Goal: Information Seeking & Learning: Learn about a topic

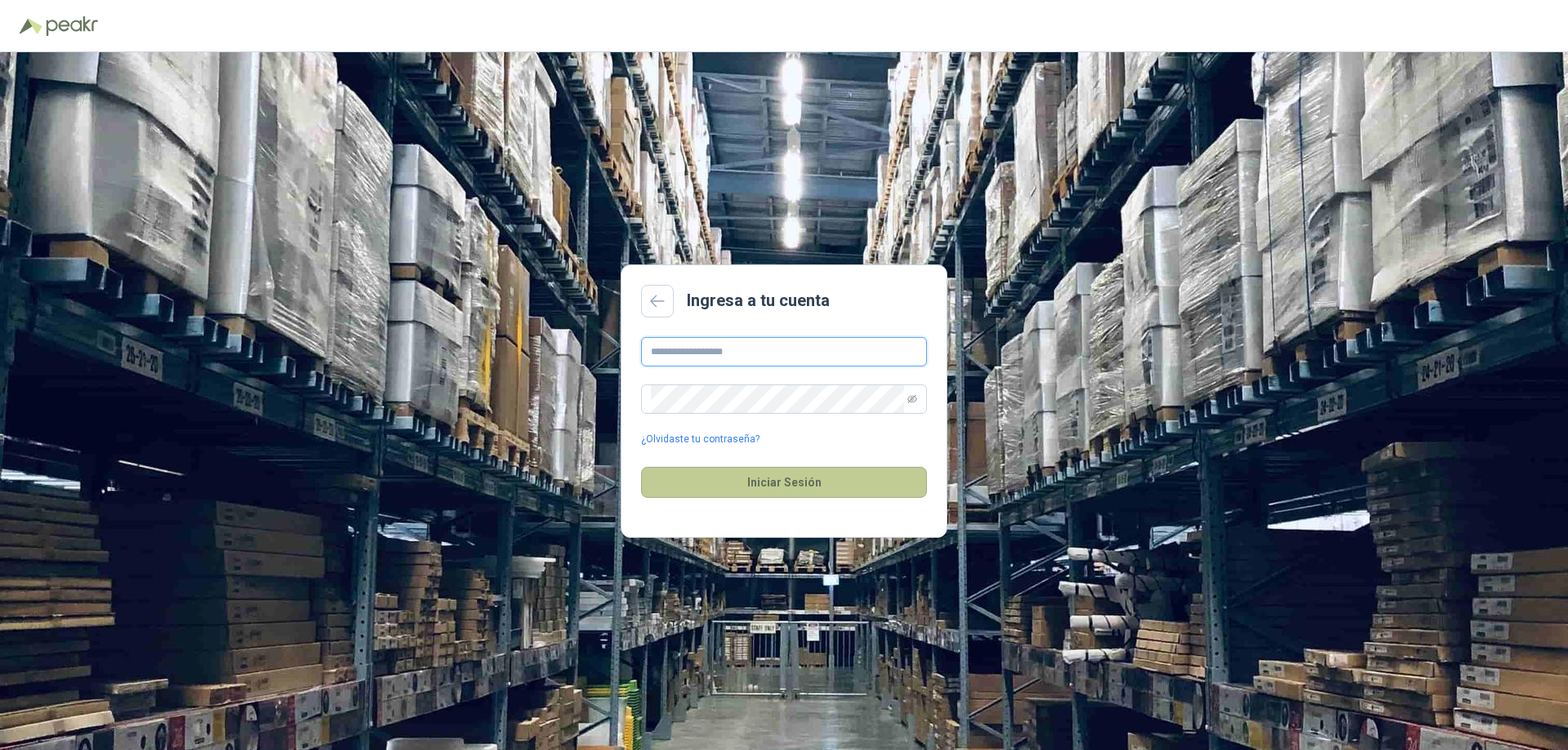
type input "**********"
click at [773, 483] on button "Iniciar Sesión" at bounding box center [784, 482] width 286 height 31
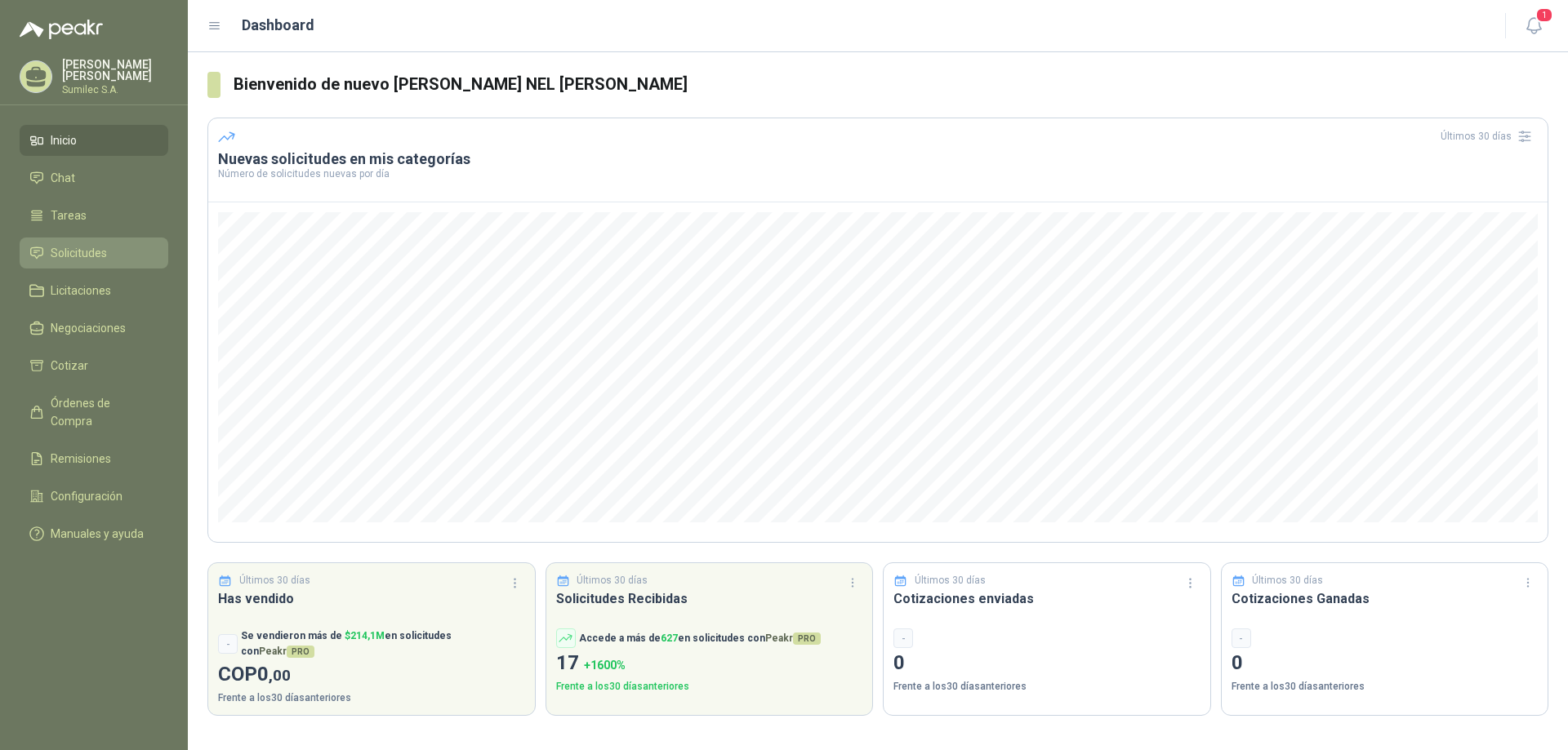
click at [82, 253] on span "Solicitudes" at bounding box center [79, 253] width 57 height 18
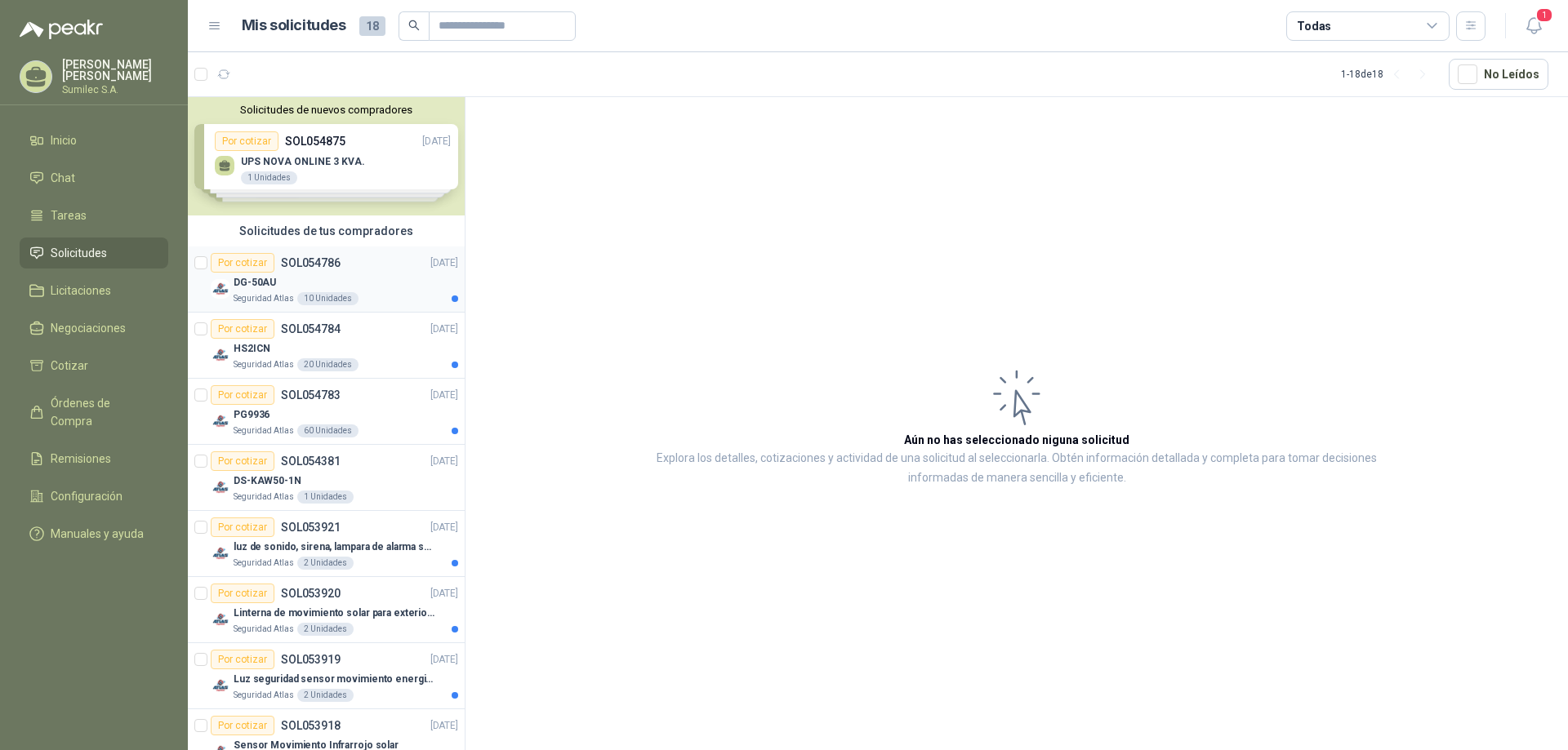
click at [256, 263] on div "Por cotizar" at bounding box center [243, 262] width 64 height 20
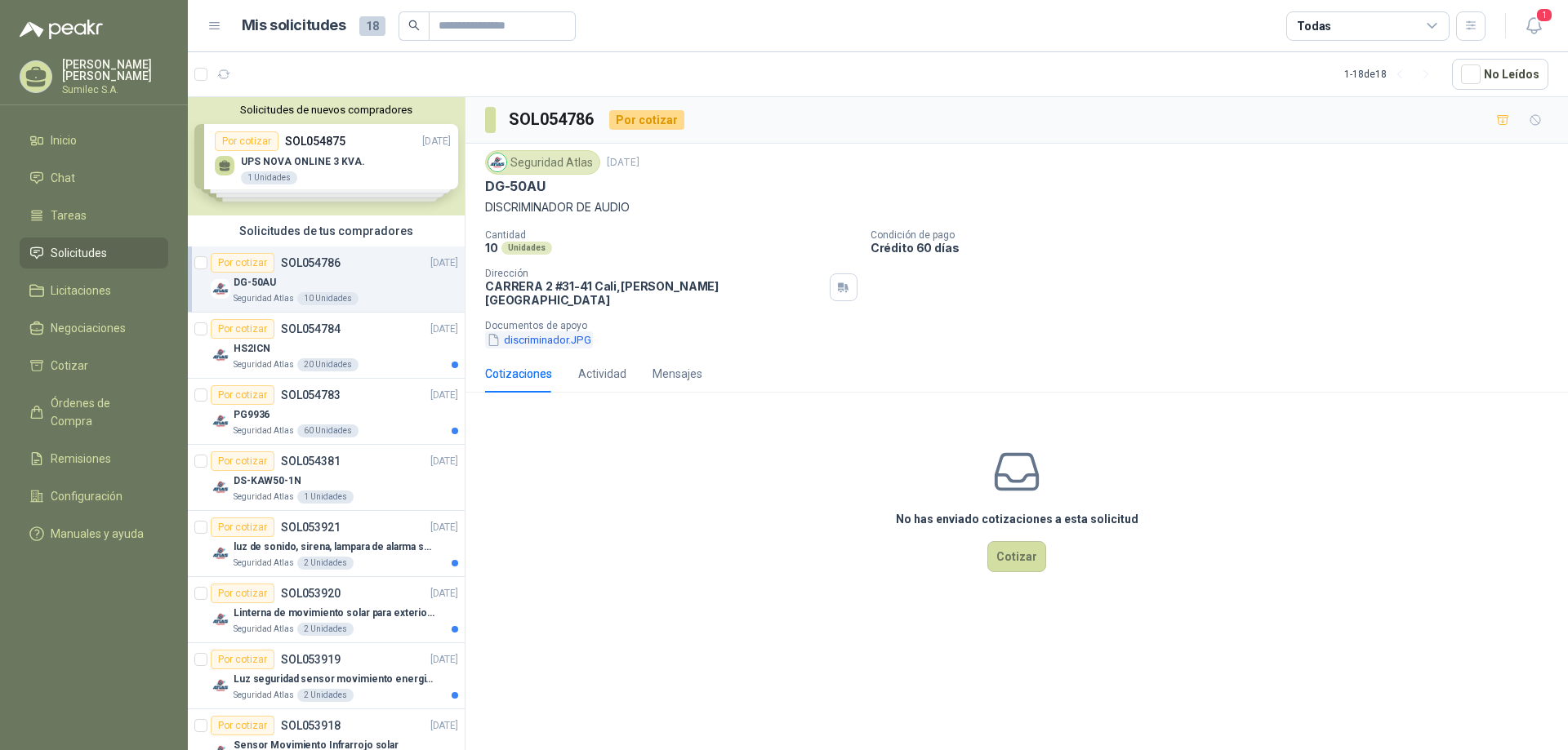
click at [537, 332] on button "discriminador.JPG" at bounding box center [539, 340] width 108 height 17
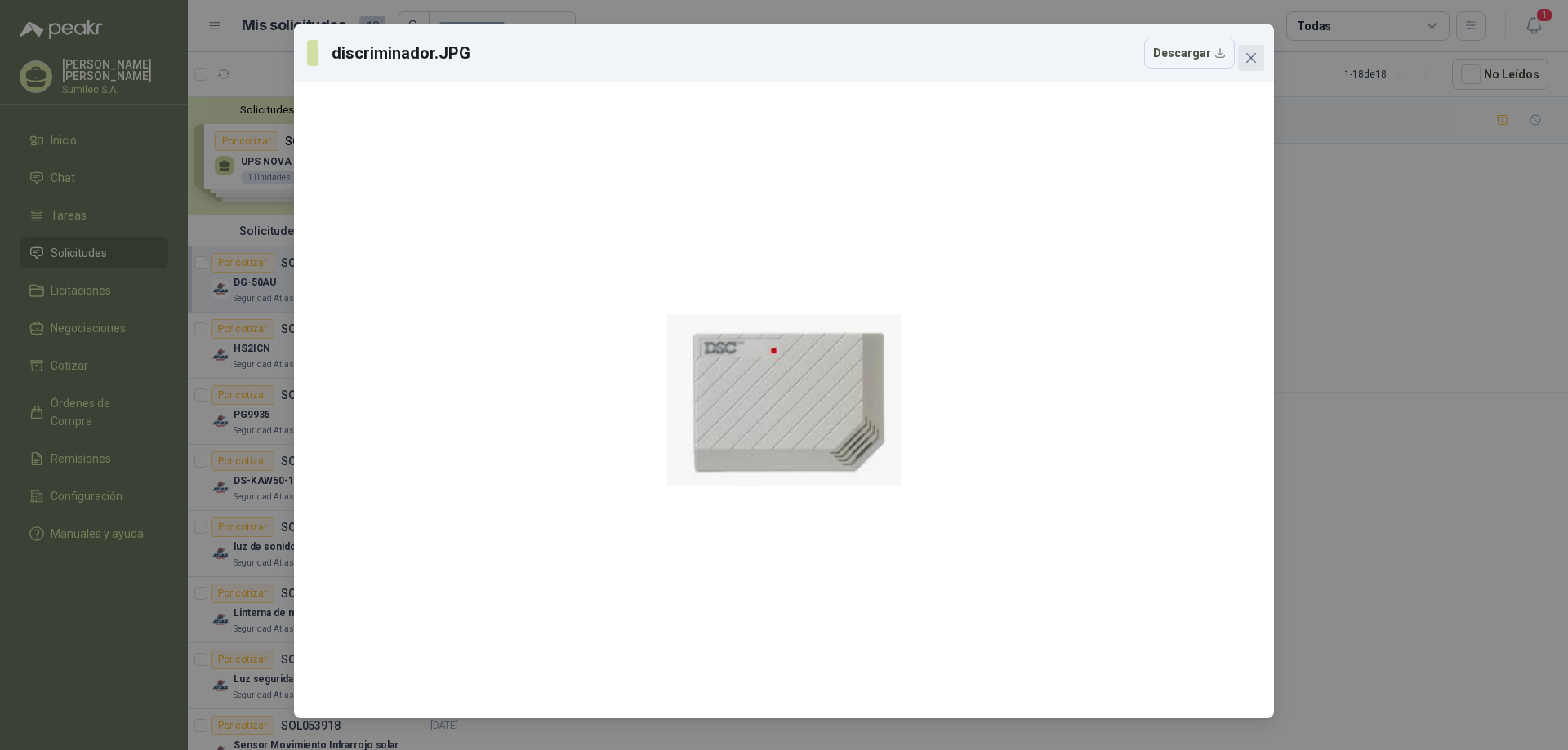
click at [1258, 58] on span "Close" at bounding box center [1250, 58] width 26 height 13
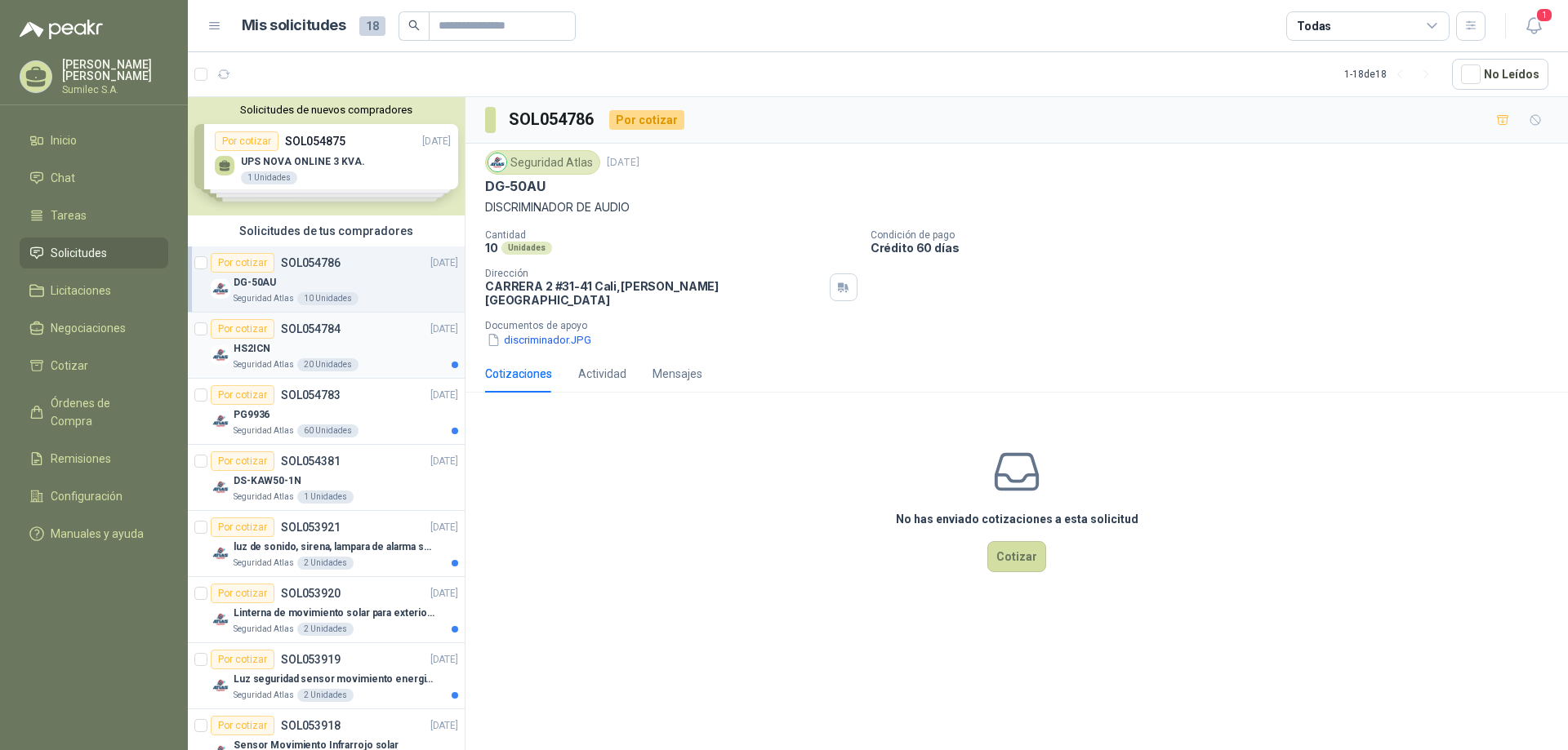
click at [257, 334] on div "Por cotizar" at bounding box center [243, 329] width 64 height 20
click at [534, 334] on button "teclado.JPG" at bounding box center [525, 340] width 80 height 17
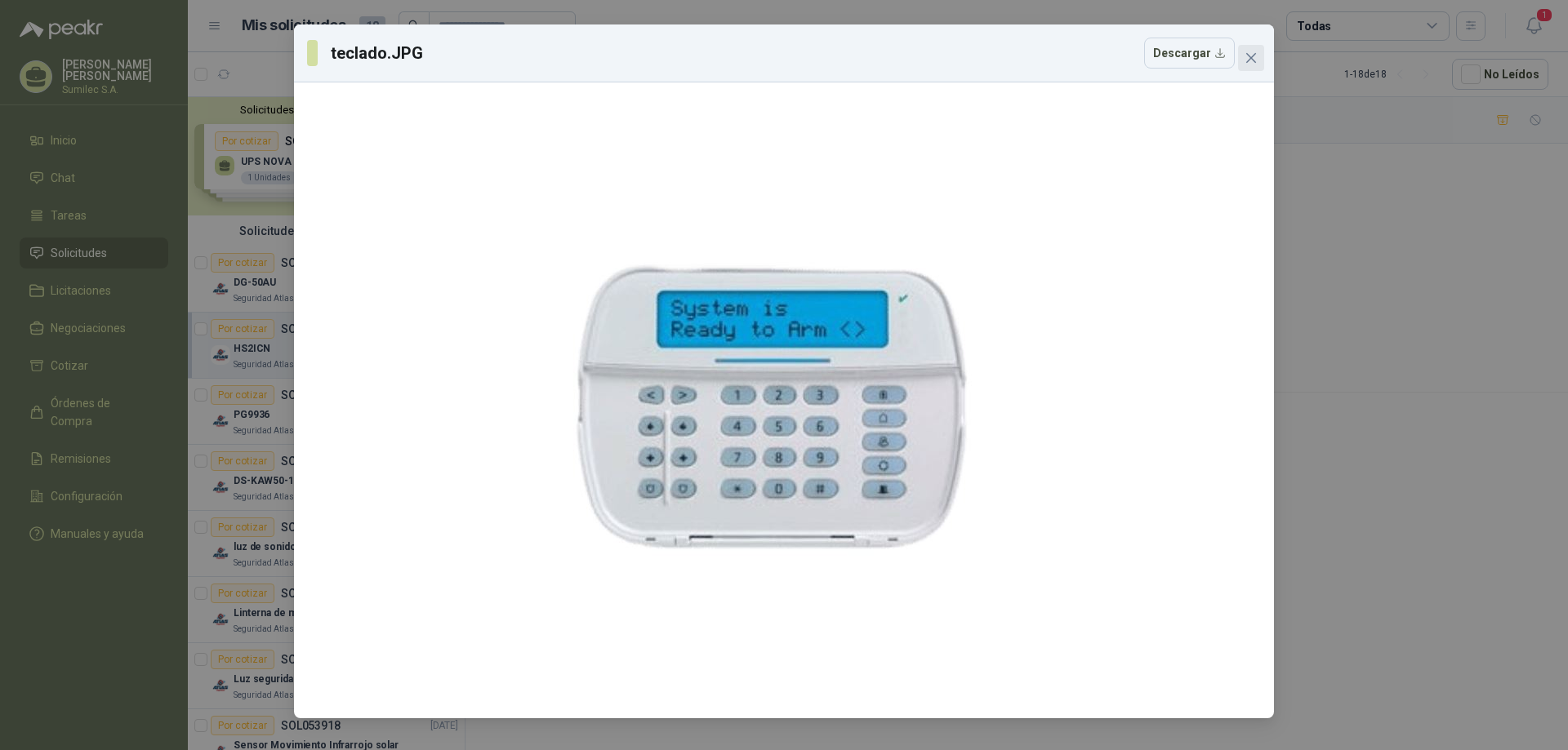
click at [1258, 59] on span "Close" at bounding box center [1250, 58] width 26 height 13
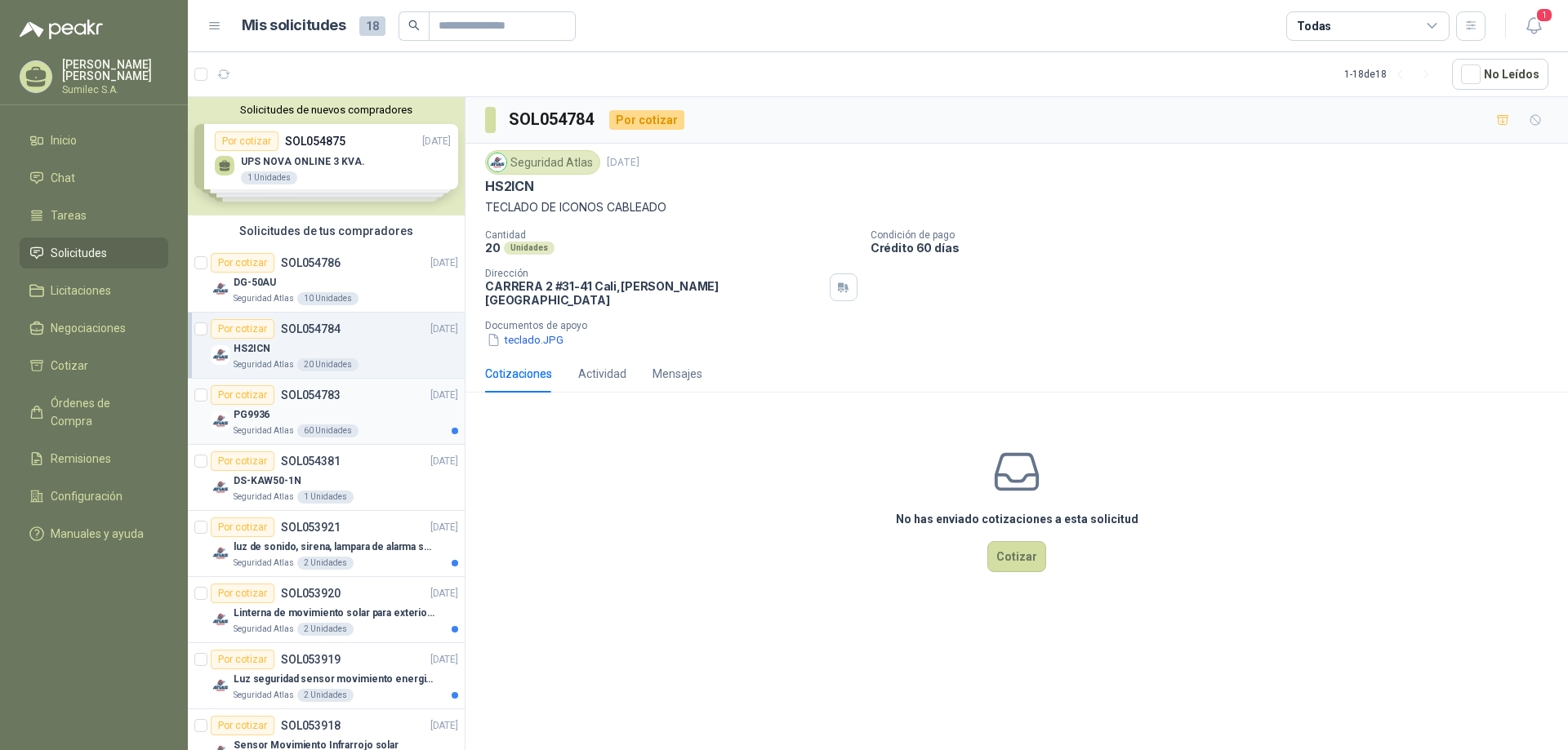
click at [254, 399] on div "Por cotizar" at bounding box center [243, 395] width 64 height 20
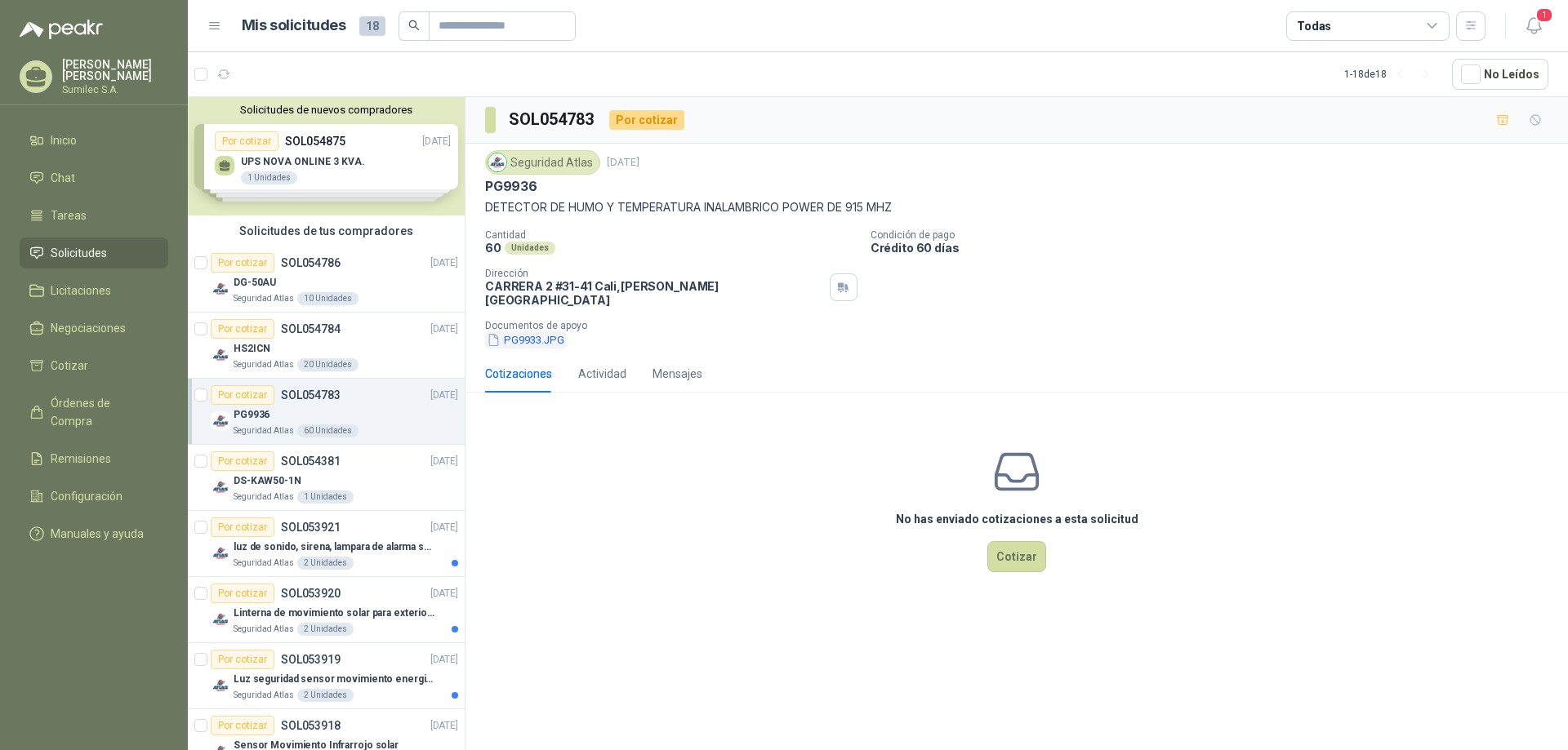
click at [534, 332] on button "PG9933.JPG" at bounding box center [525, 340] width 81 height 17
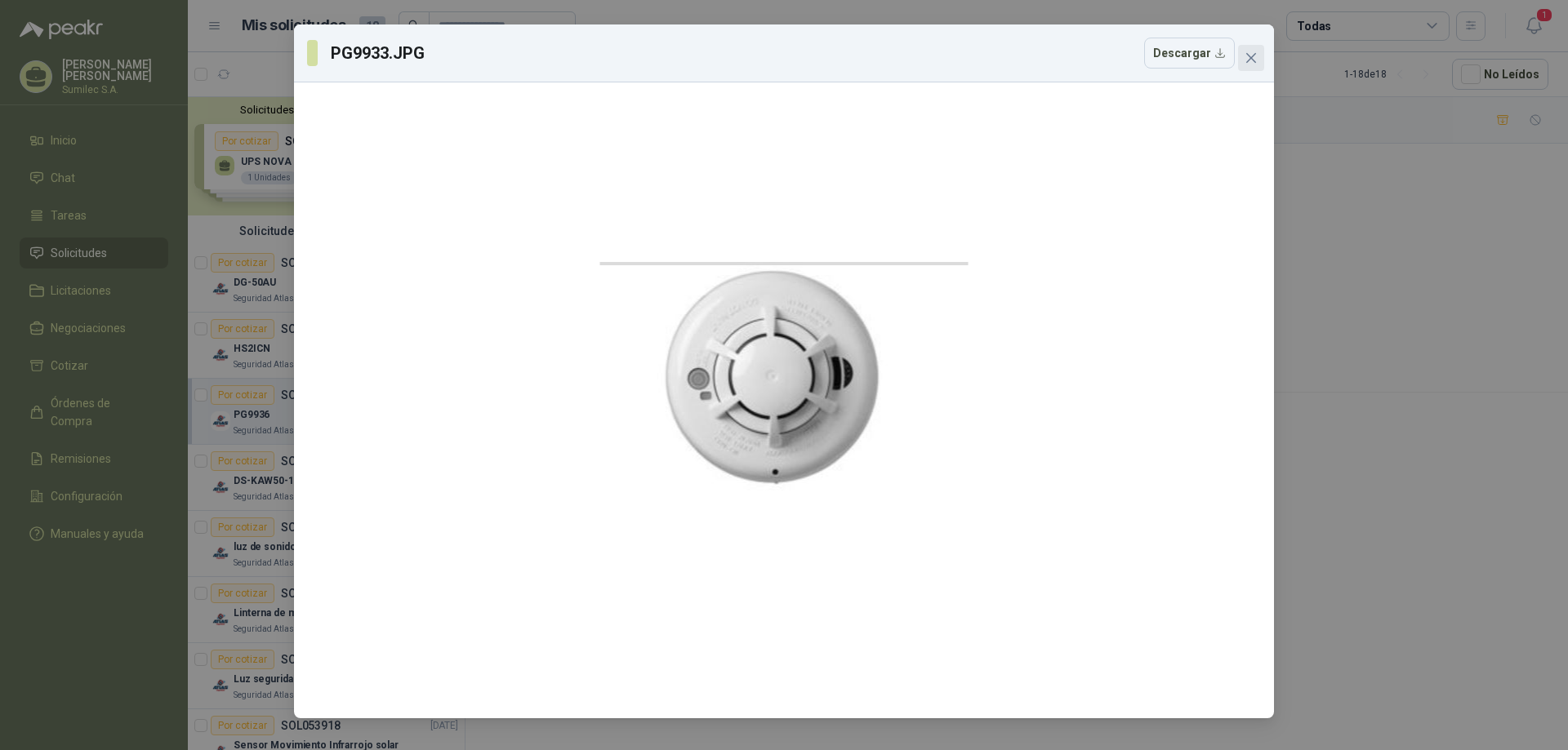
click at [1258, 59] on span "Close" at bounding box center [1250, 58] width 26 height 13
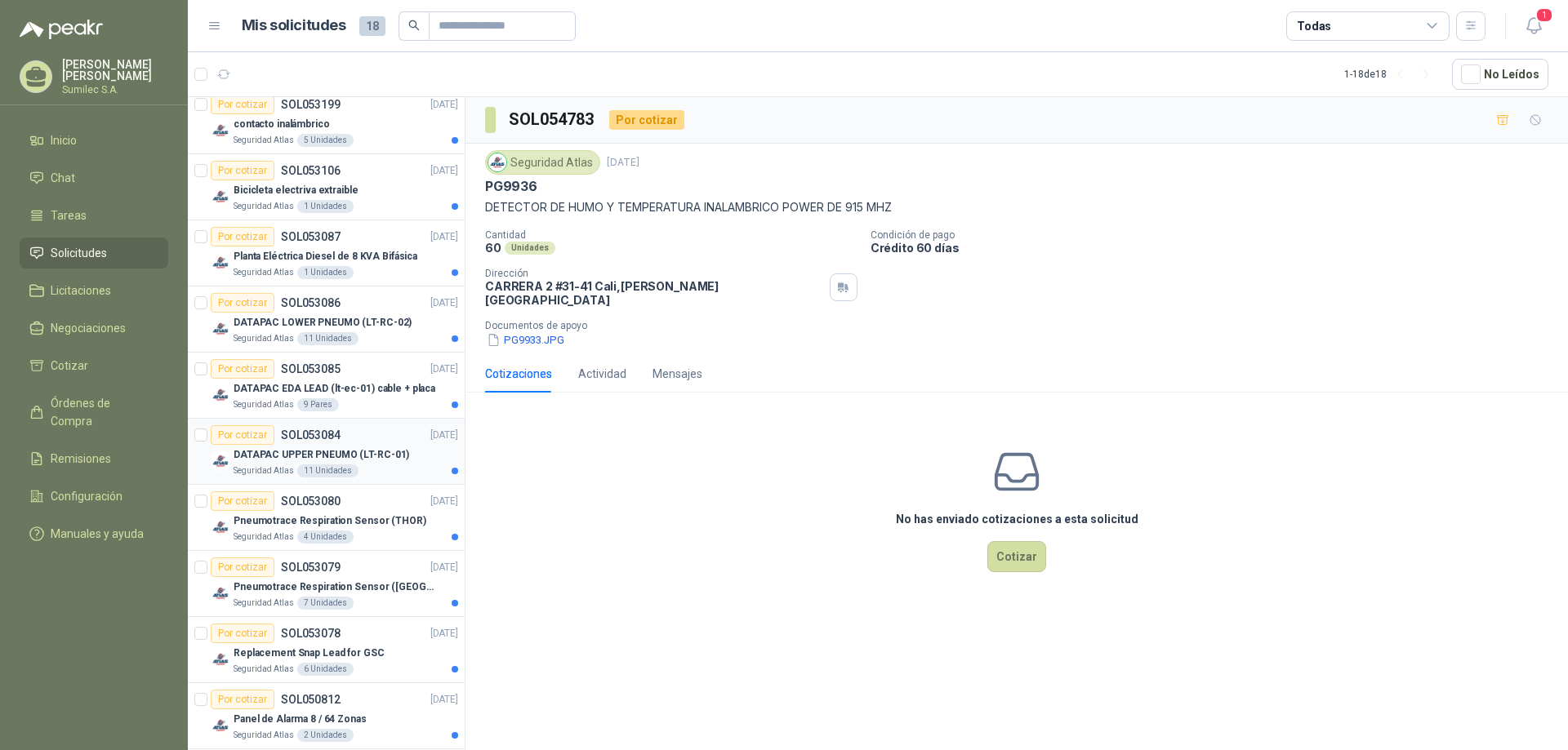
scroll to position [704, 0]
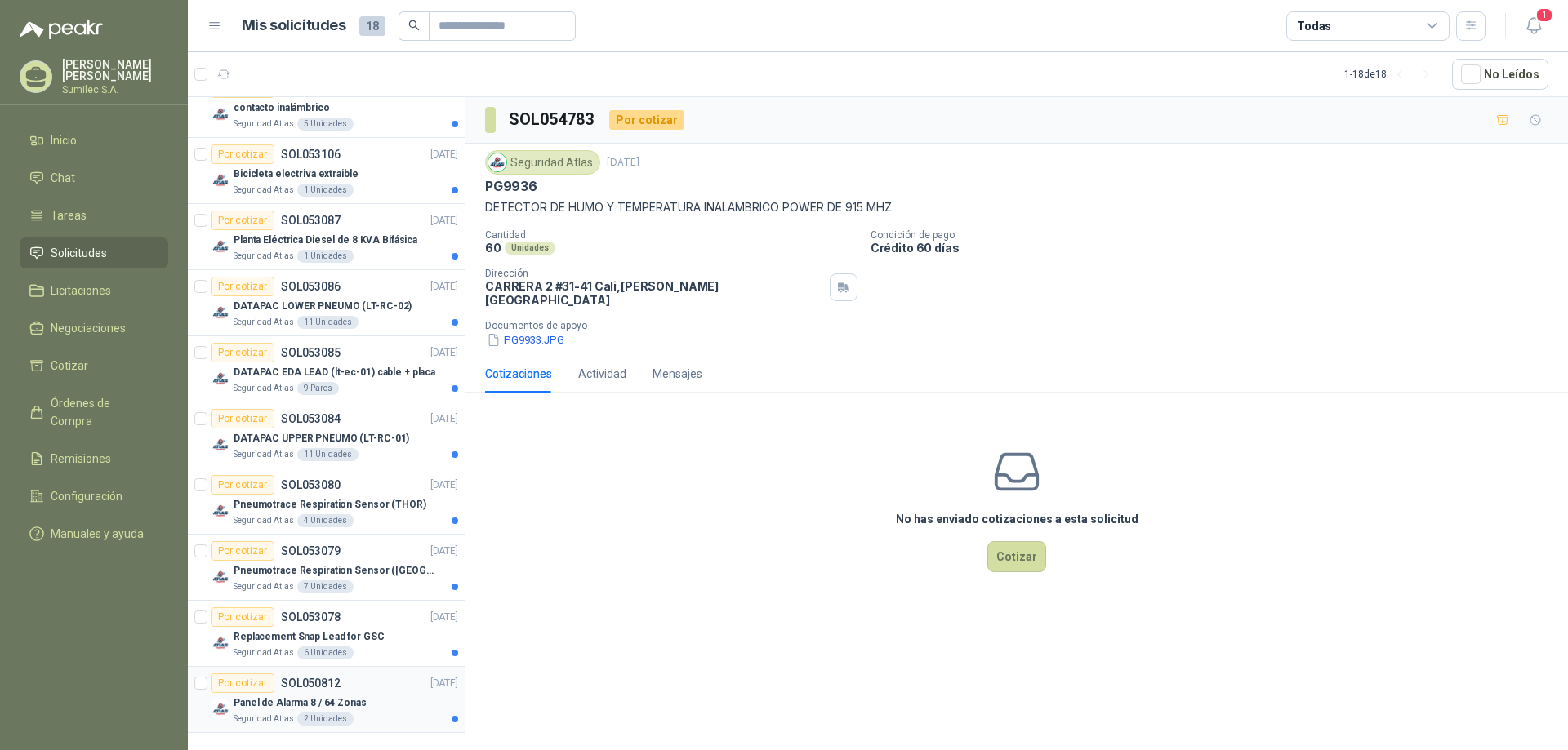
click at [252, 684] on div "Por cotizar" at bounding box center [243, 684] width 64 height 20
click at [534, 332] on button "HS2064PCBSPA.pdf" at bounding box center [544, 340] width 118 height 17
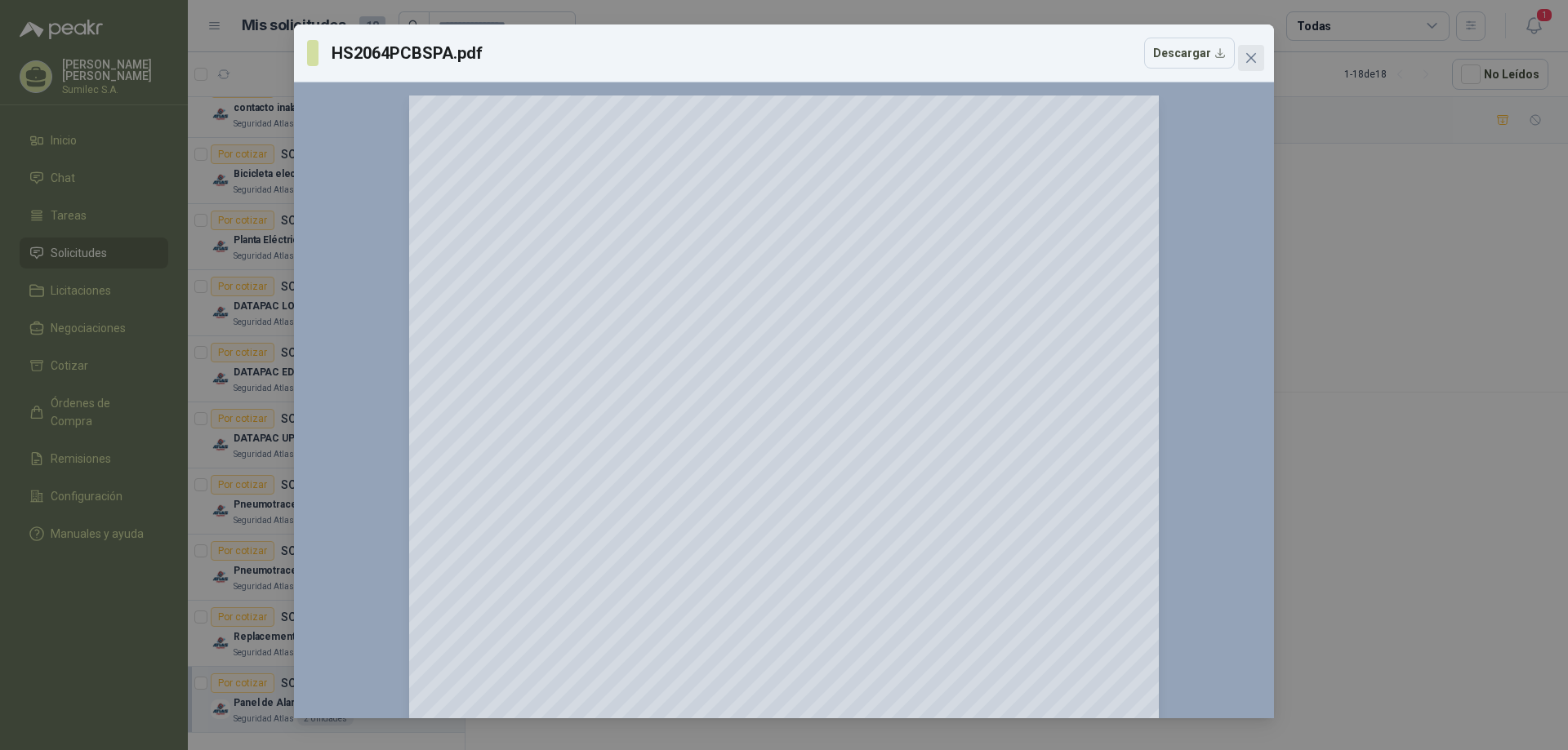
click at [1246, 53] on icon "close" at bounding box center [1250, 58] width 13 height 13
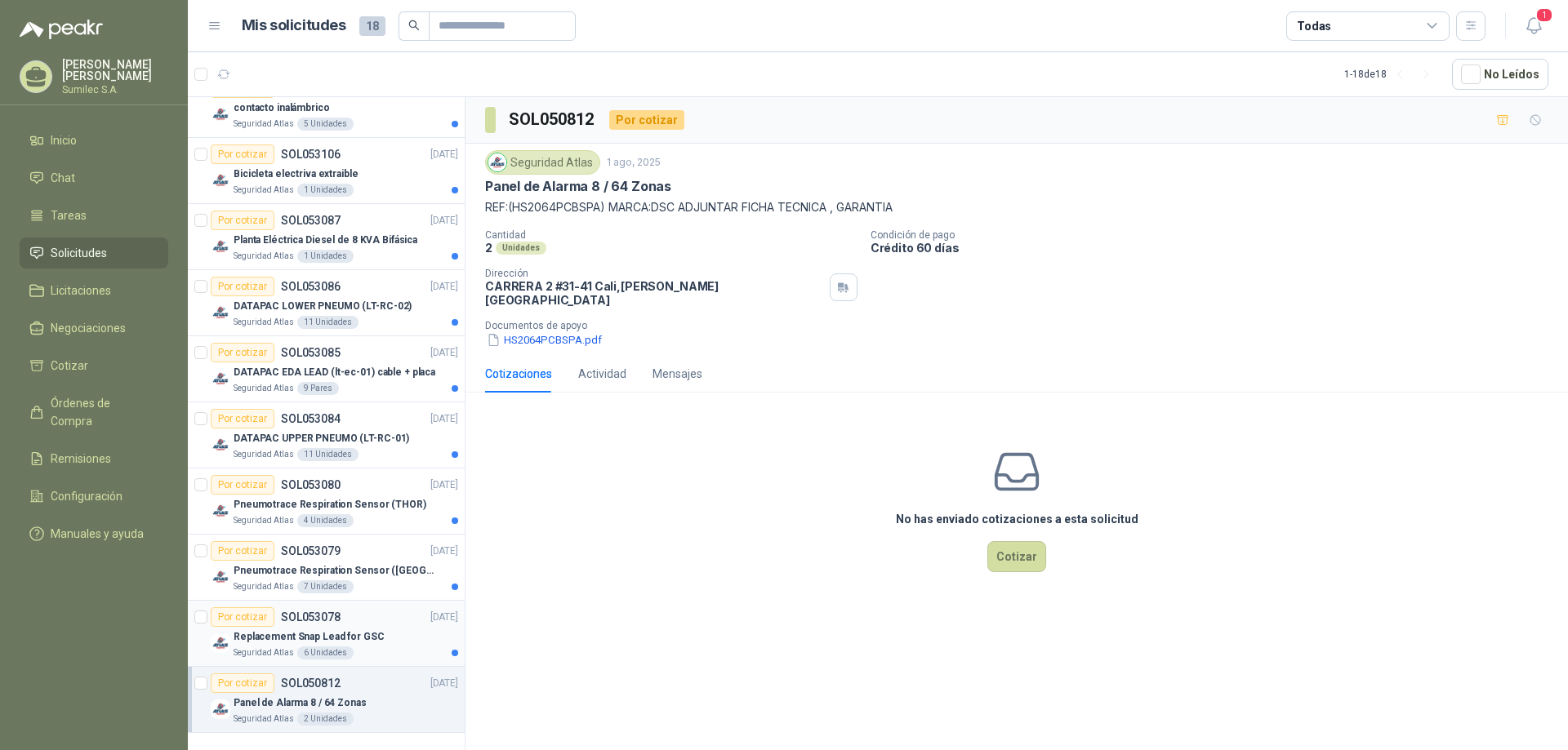
click at [253, 620] on div "Por cotizar" at bounding box center [243, 617] width 64 height 20
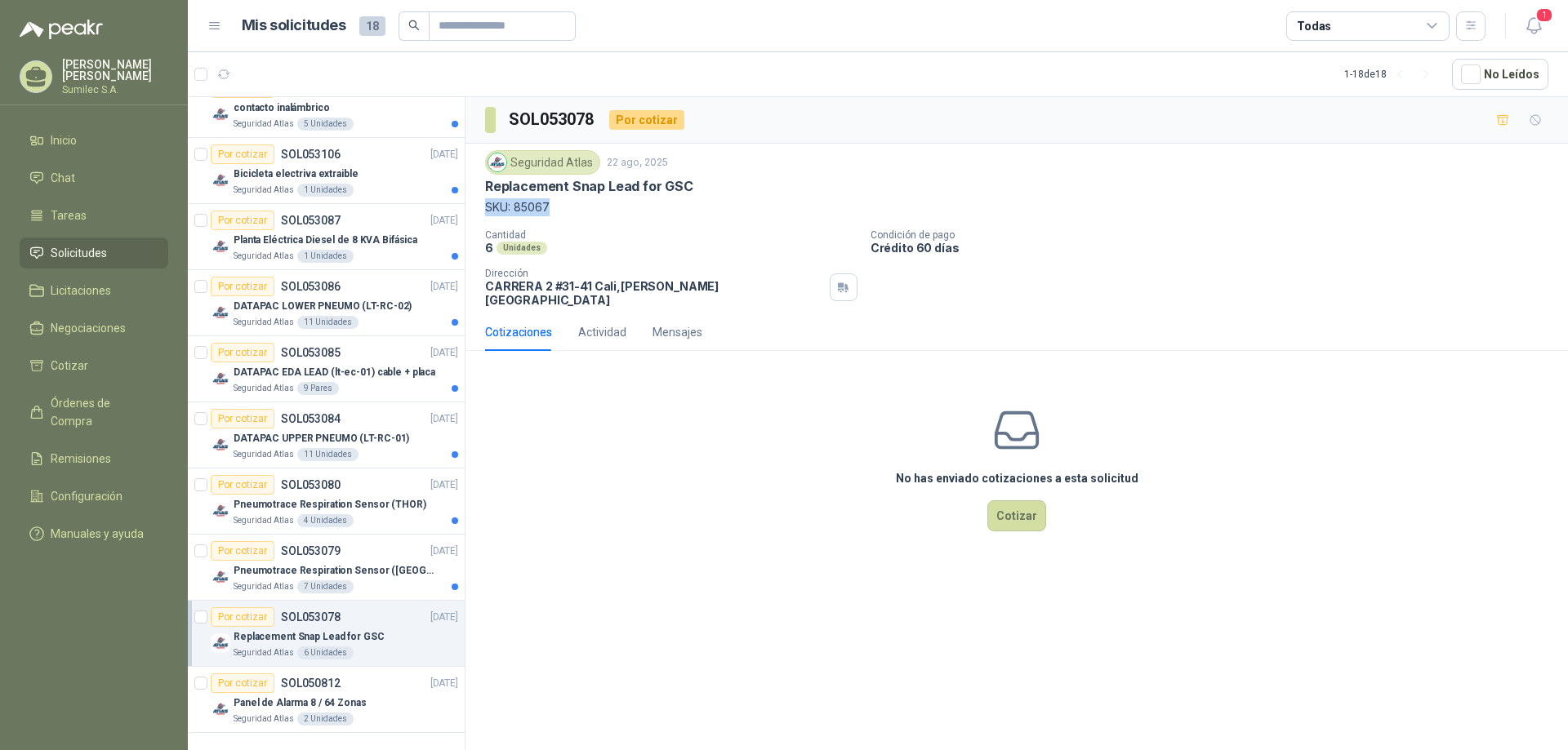
drag, startPoint x: 486, startPoint y: 207, endPoint x: 549, endPoint y: 208, distance: 63.0
click at [549, 208] on p "SKU: 85067" at bounding box center [1016, 207] width 1063 height 18
copy p "SKU: 85067"
click at [590, 549] on div "No has enviado cotizaciones a esta solicitud Cotizar" at bounding box center [1016, 468] width 1102 height 208
click at [247, 556] on div "Por cotizar" at bounding box center [243, 551] width 64 height 20
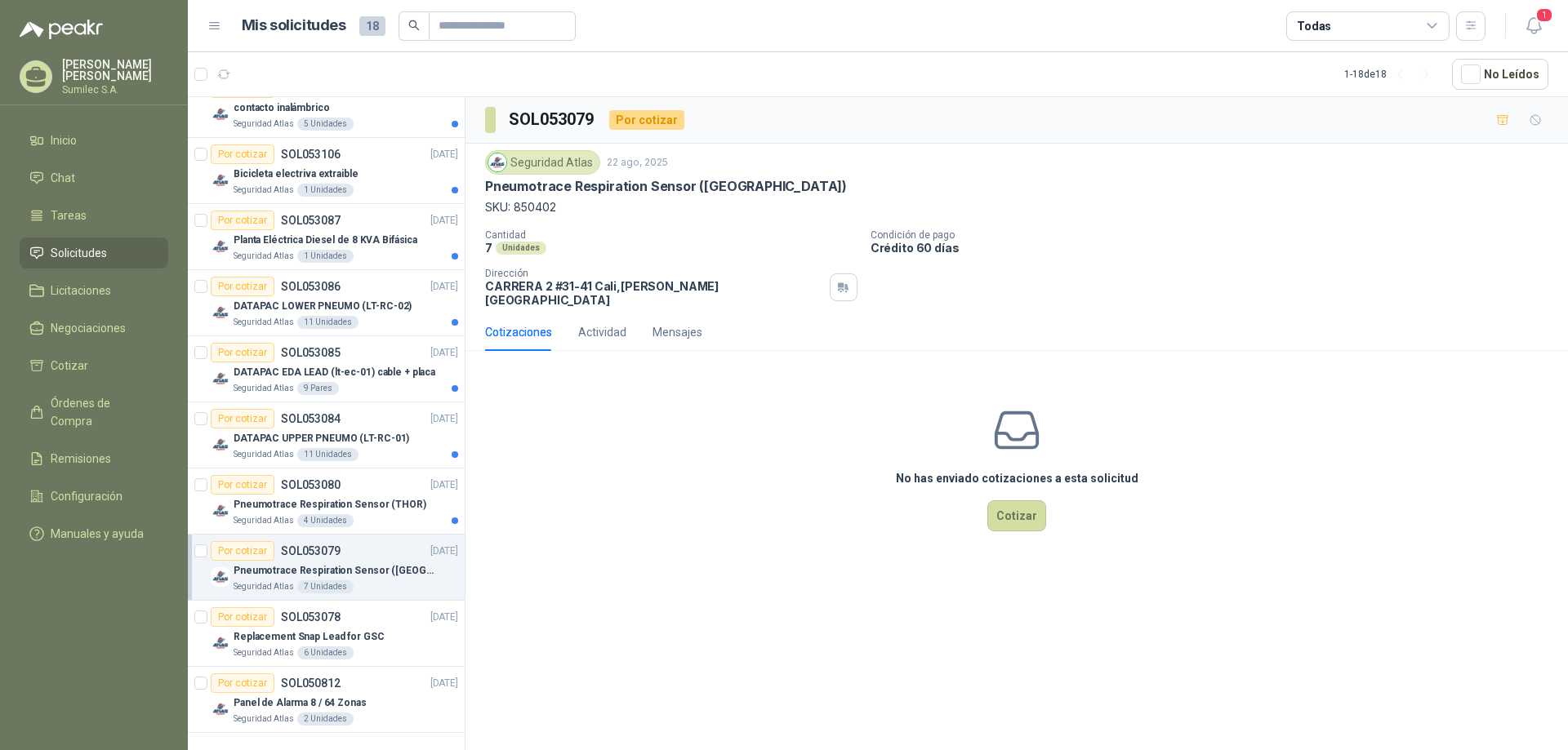
click at [522, 325] on div "Cotizaciones" at bounding box center [518, 332] width 67 height 18
click at [254, 486] on div "Por cotizar" at bounding box center [243, 485] width 64 height 20
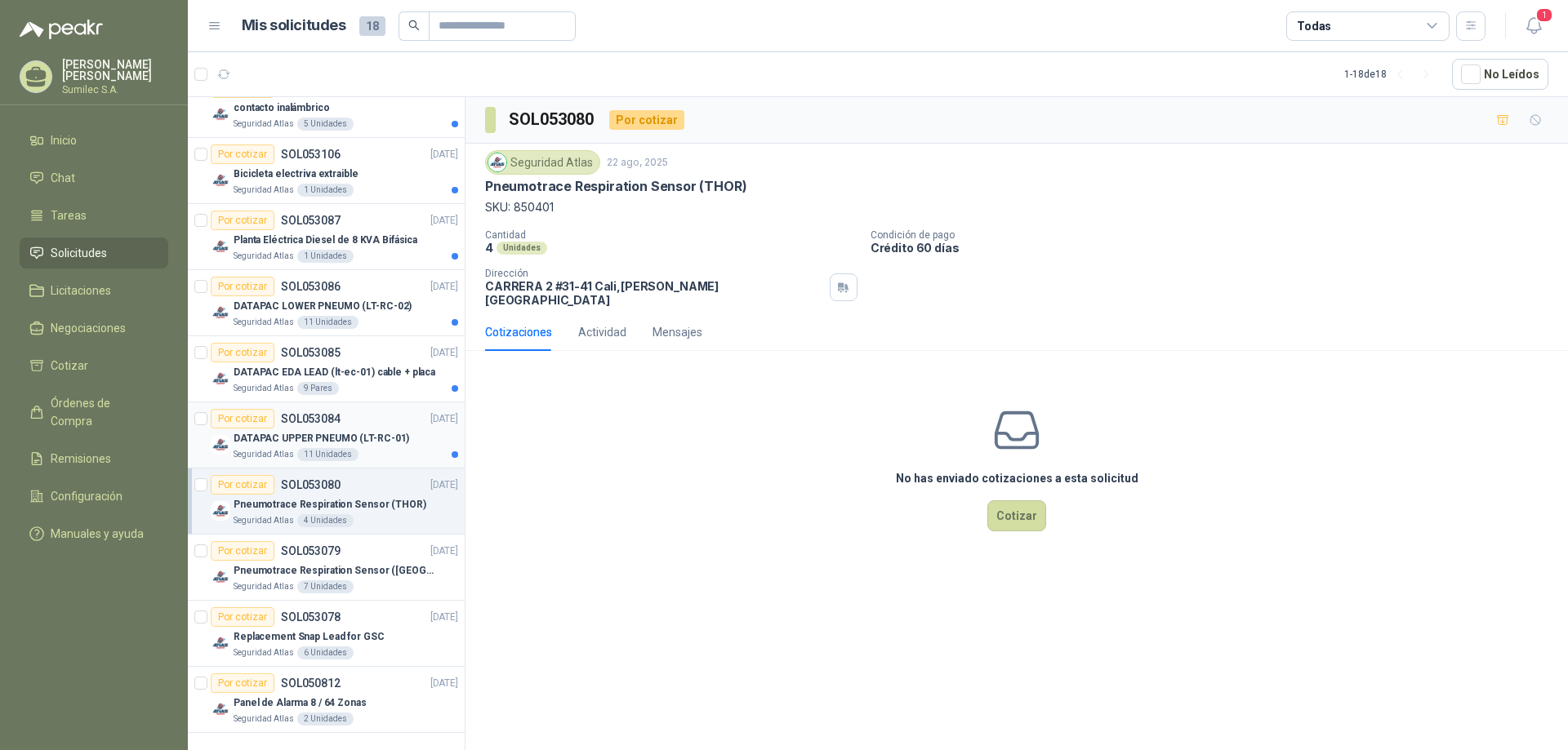
click at [255, 420] on div "Por cotizar" at bounding box center [243, 418] width 64 height 20
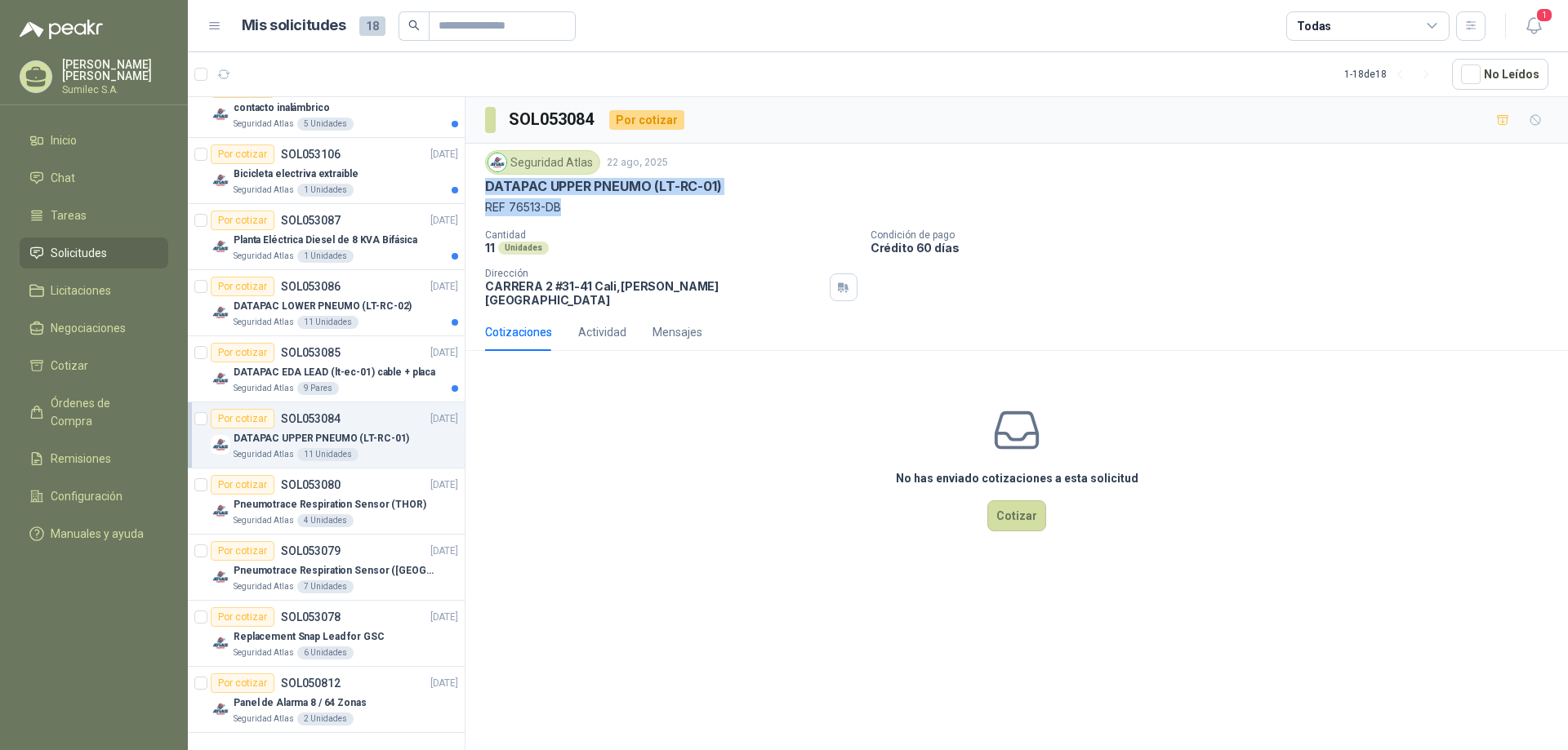
drag, startPoint x: 480, startPoint y: 191, endPoint x: 715, endPoint y: 197, distance: 235.1
click at [715, 197] on div "Seguridad Atlas [DATE] DATAPAC UPPER PNEUMO (LT-RC-01) REF 76513-DB Cantidad 11…" at bounding box center [1016, 228] width 1102 height 169
copy div "DATAPAC UPPER PNEUMO (LT-RC-01) REF 76513-DB"
click at [655, 437] on div "No has enviado cotizaciones a esta solicitud Cotizar" at bounding box center [1016, 468] width 1102 height 208
click at [244, 352] on div "Por cotizar" at bounding box center [243, 353] width 64 height 20
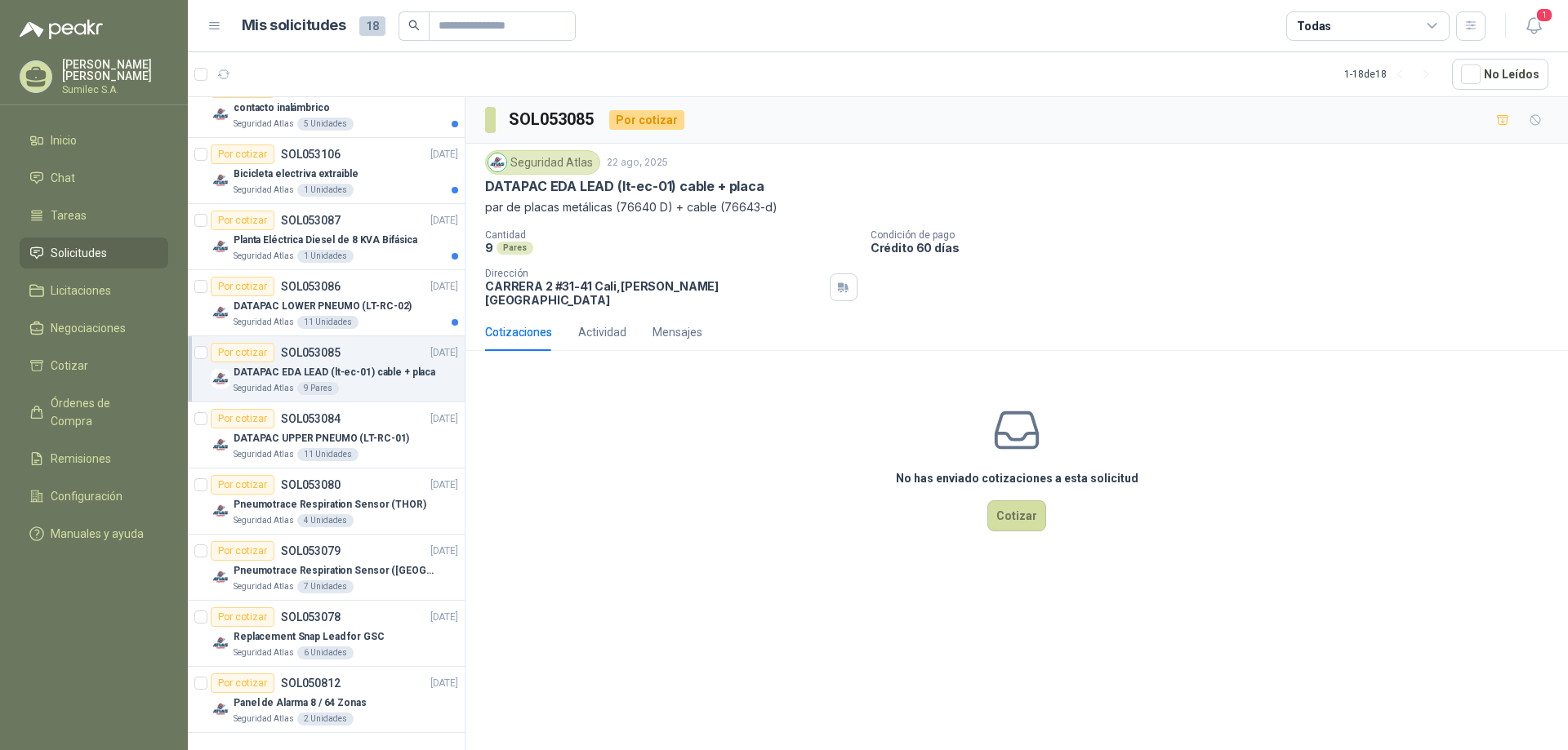
click at [582, 457] on div "No has enviado cotizaciones a esta solicitud Cotizar" at bounding box center [1016, 468] width 1102 height 208
click at [247, 289] on div "Por cotizar" at bounding box center [243, 286] width 64 height 20
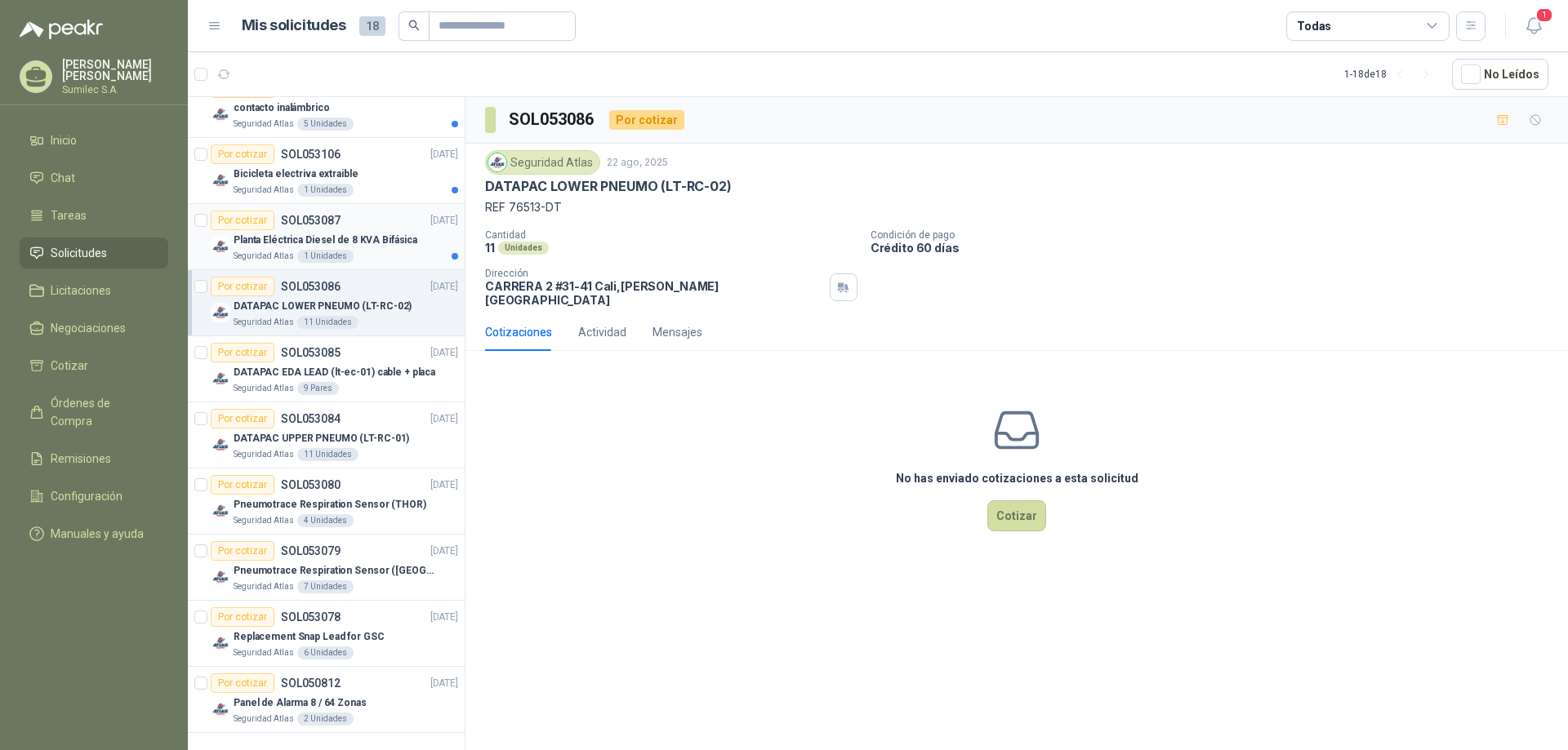
click at [241, 222] on div "Por cotizar" at bounding box center [243, 221] width 64 height 20
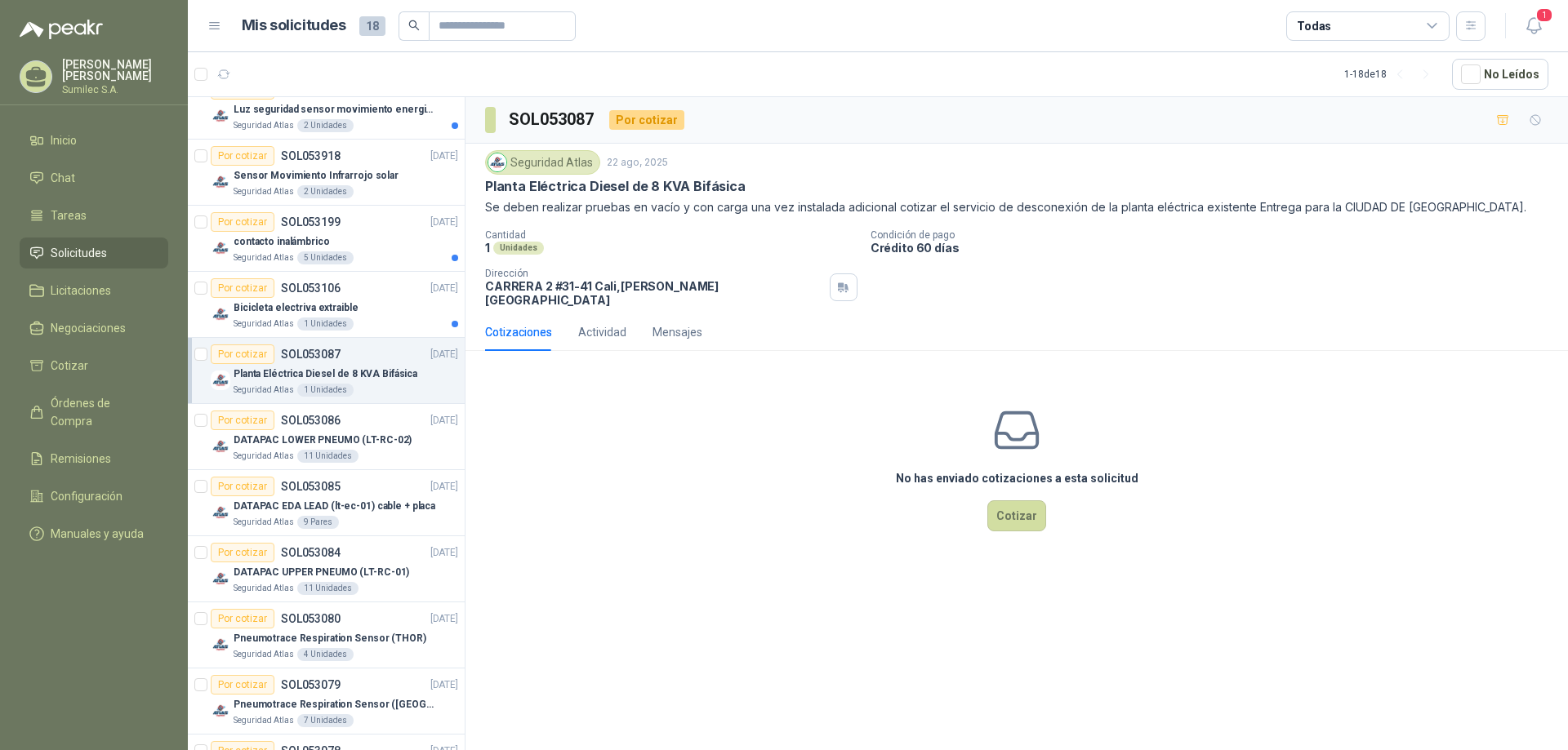
scroll to position [540, 0]
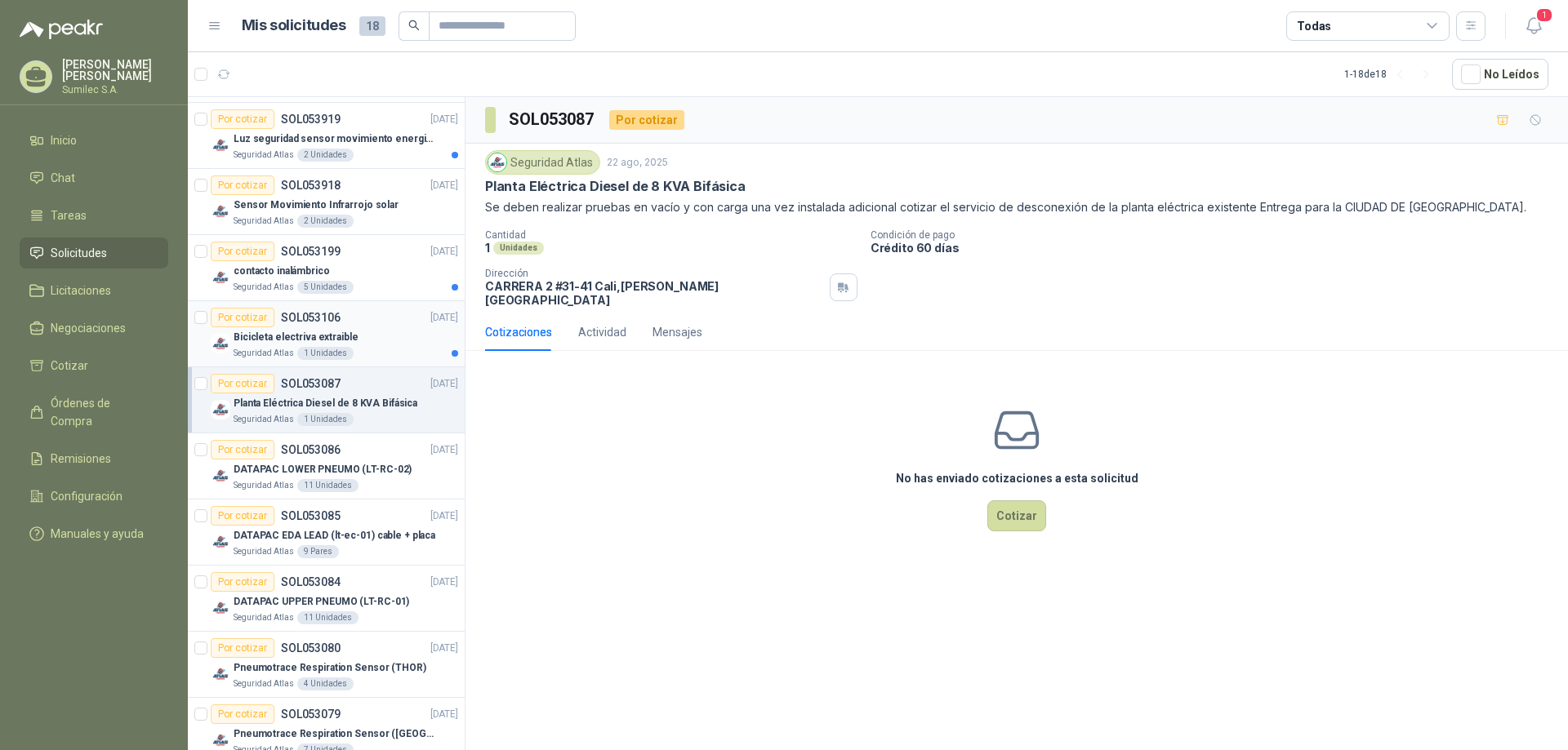
click at [243, 323] on div "Por cotizar" at bounding box center [243, 317] width 64 height 20
click at [247, 254] on div "Por cotizar" at bounding box center [243, 252] width 64 height 20
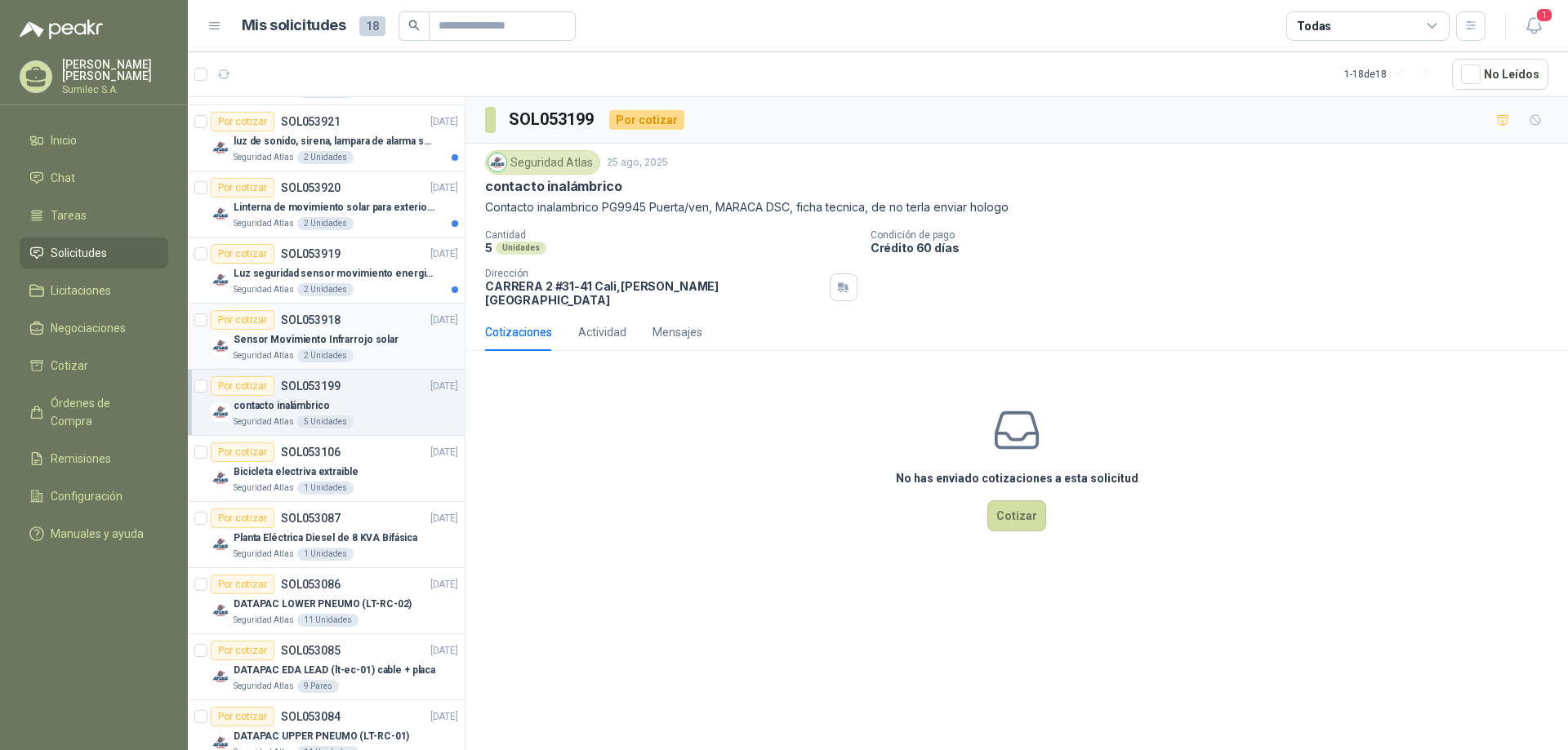
scroll to position [377, 0]
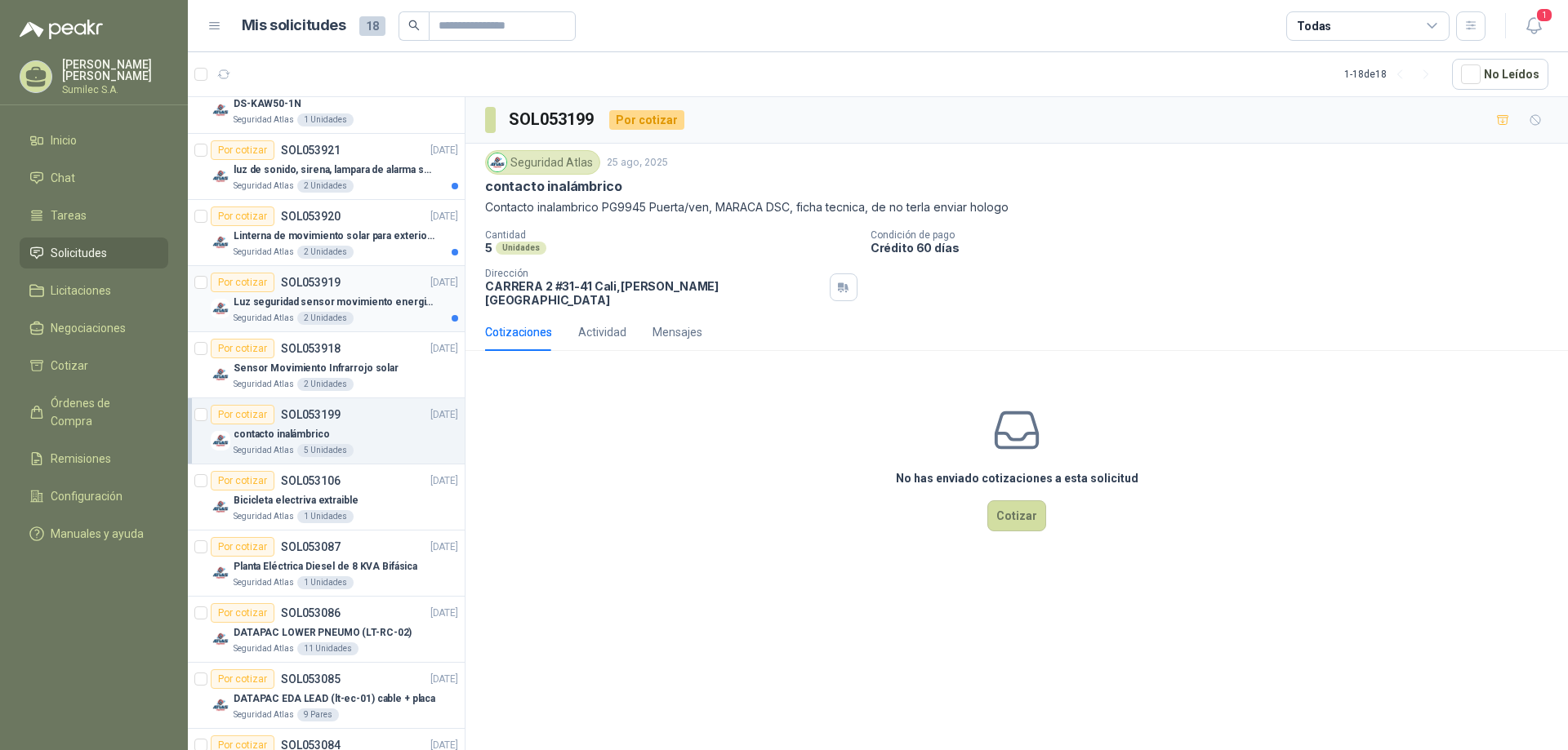
click at [254, 285] on div "Por cotizar" at bounding box center [243, 282] width 64 height 20
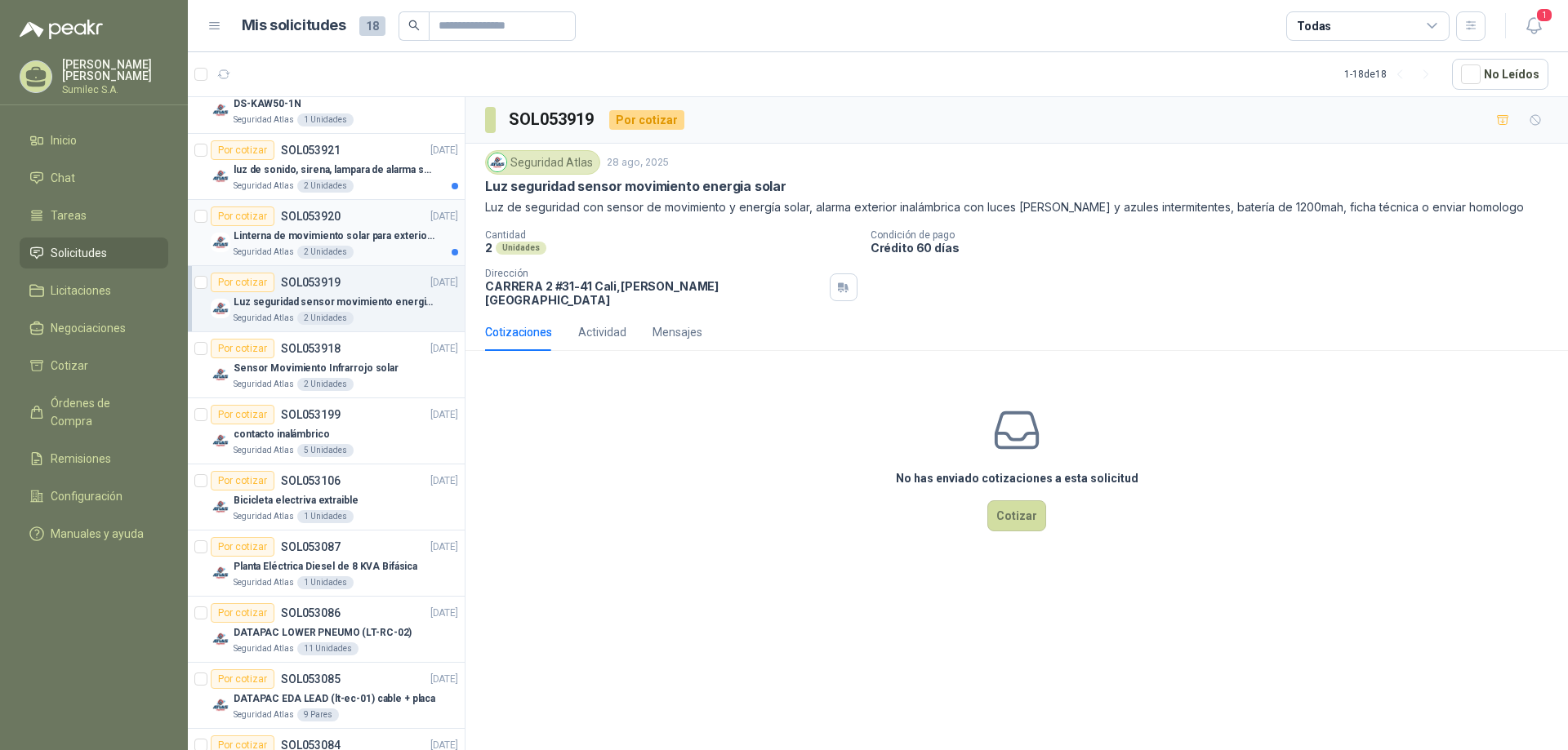
click at [249, 218] on div "Por cotizar" at bounding box center [243, 216] width 64 height 20
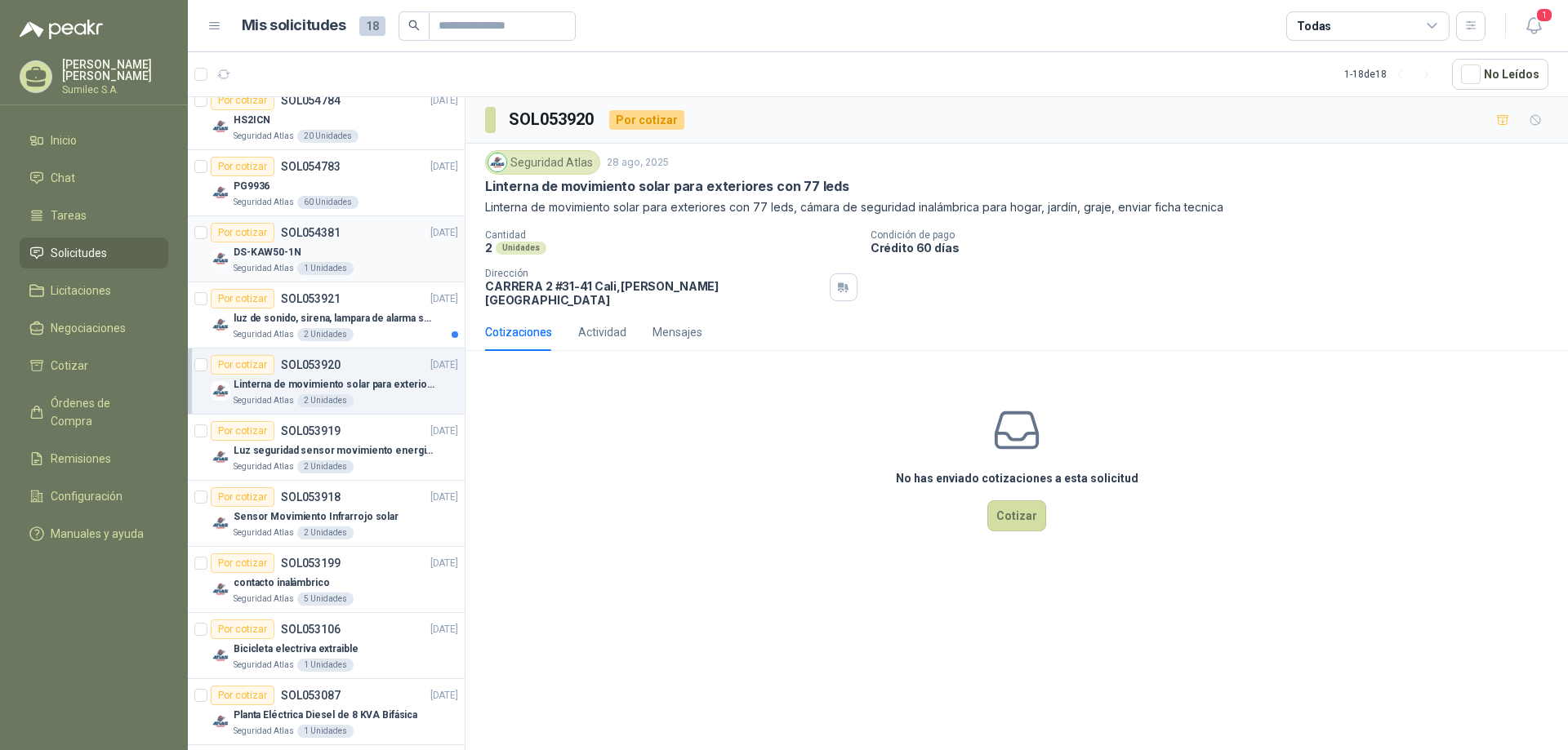
scroll to position [214, 0]
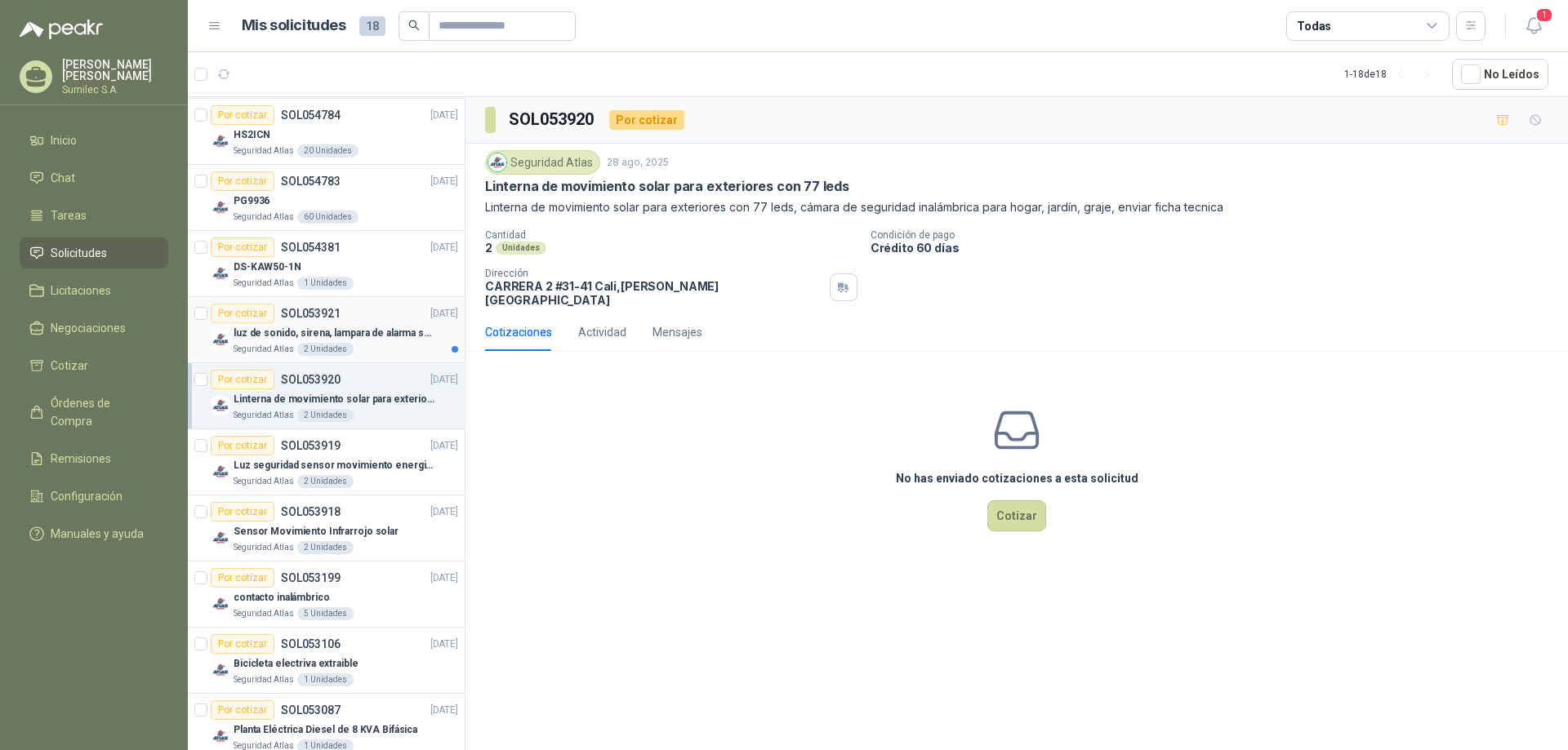
click at [252, 316] on div "Por cotizar" at bounding box center [243, 313] width 64 height 20
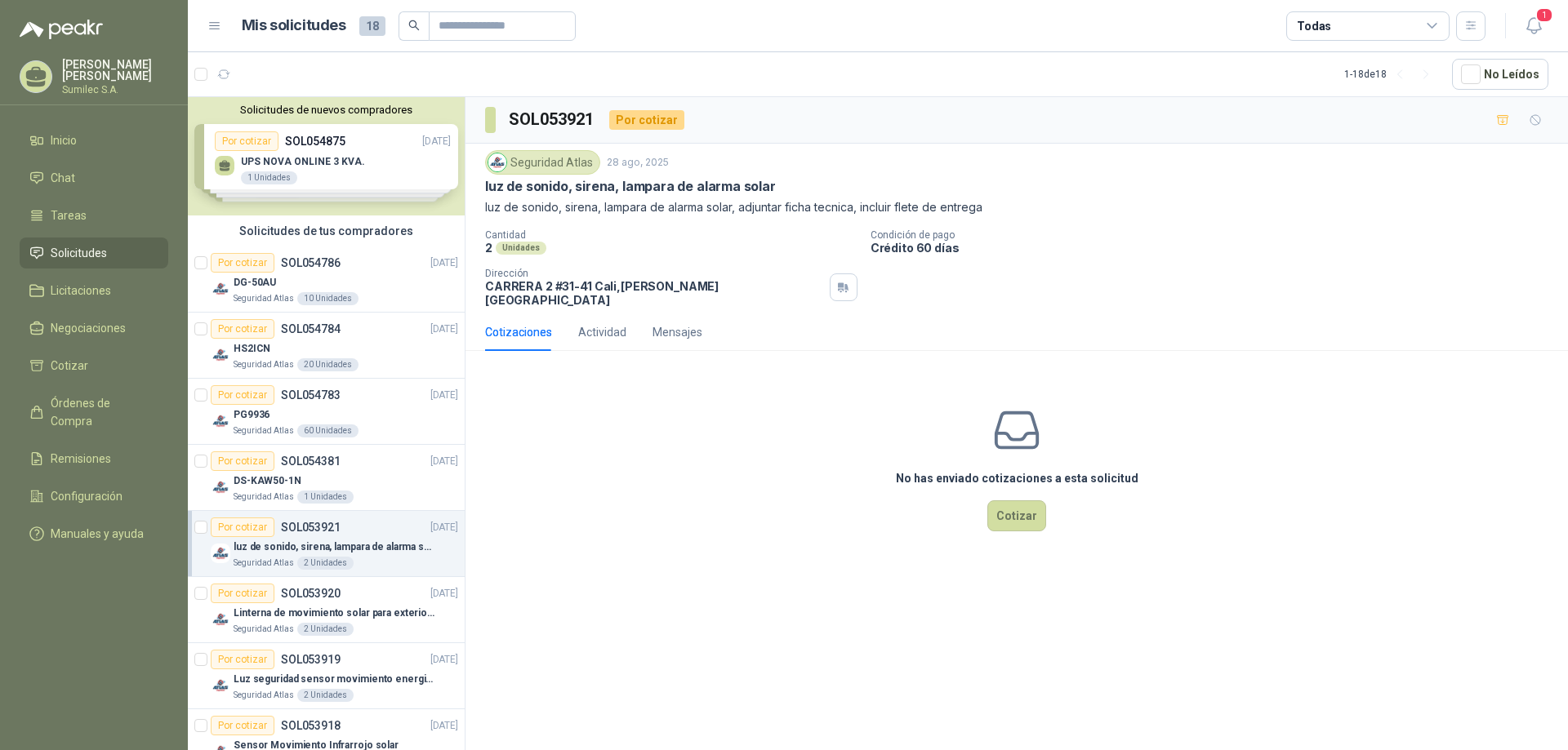
click at [256, 144] on div "Solicitudes de nuevos compradores Por cotizar SOL054875 [DATE] UPS NOVA ONLINE …" at bounding box center [326, 156] width 277 height 118
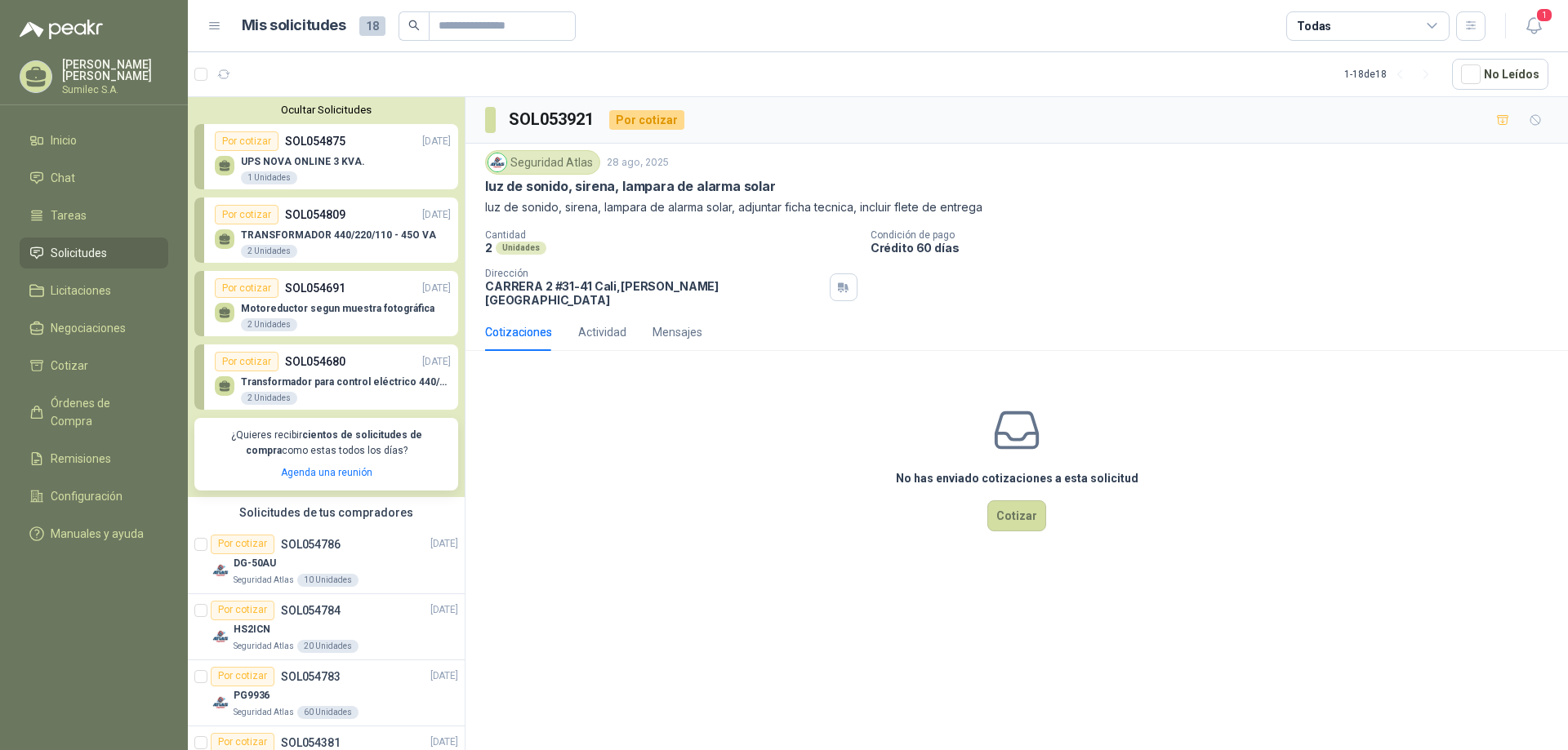
click at [597, 439] on div "No has enviado cotizaciones a esta solicitud Cotizar" at bounding box center [1016, 468] width 1102 height 208
click at [240, 359] on div "Por cotizar" at bounding box center [247, 362] width 64 height 20
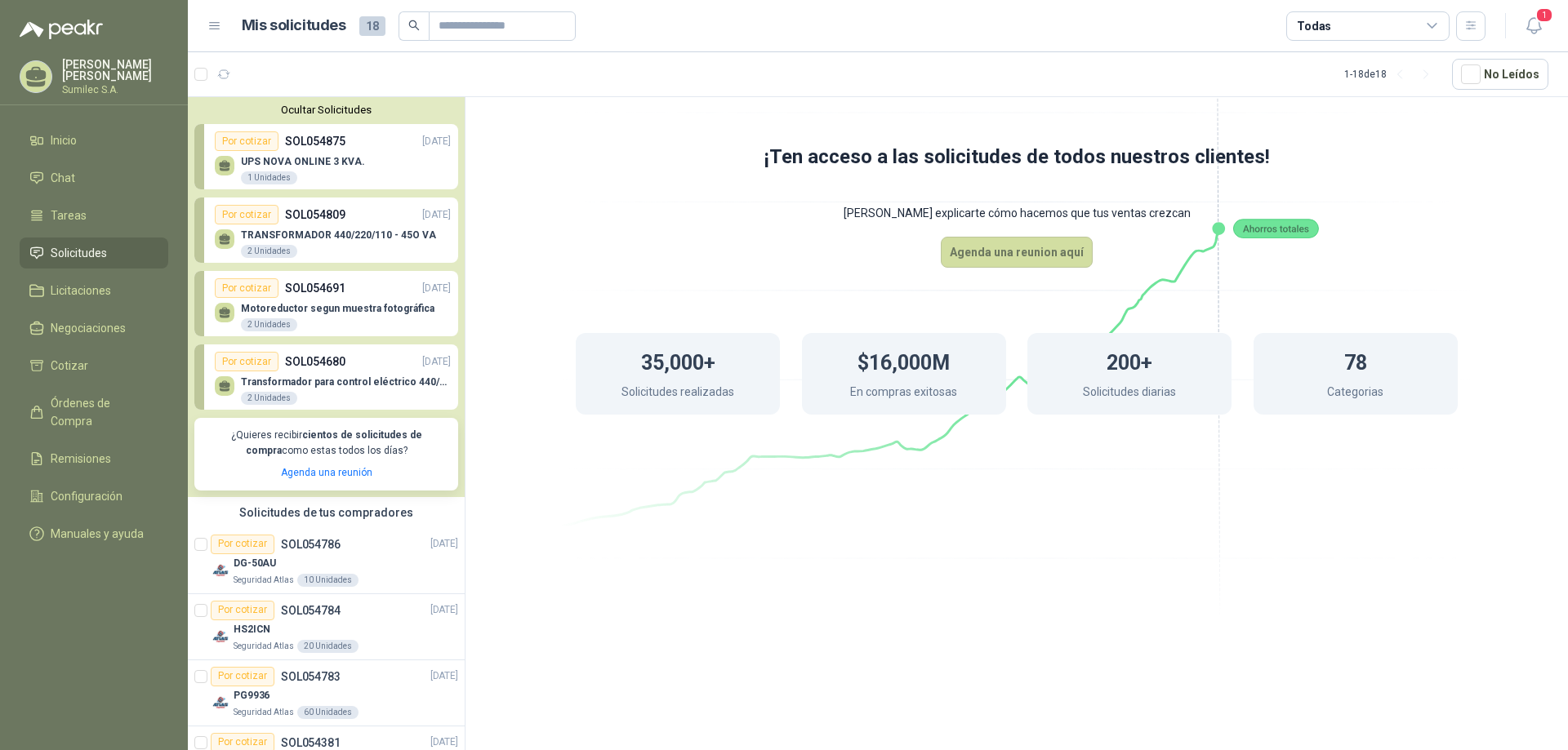
click at [523, 459] on div "35,000+ Solicitudes realizadas $16,000M En compras exitosas 200+ Solicitudes di…" at bounding box center [1016, 373] width 1013 height 212
click at [334, 105] on button "Ocultar Solicitudes" at bounding box center [325, 110] width 263 height 12
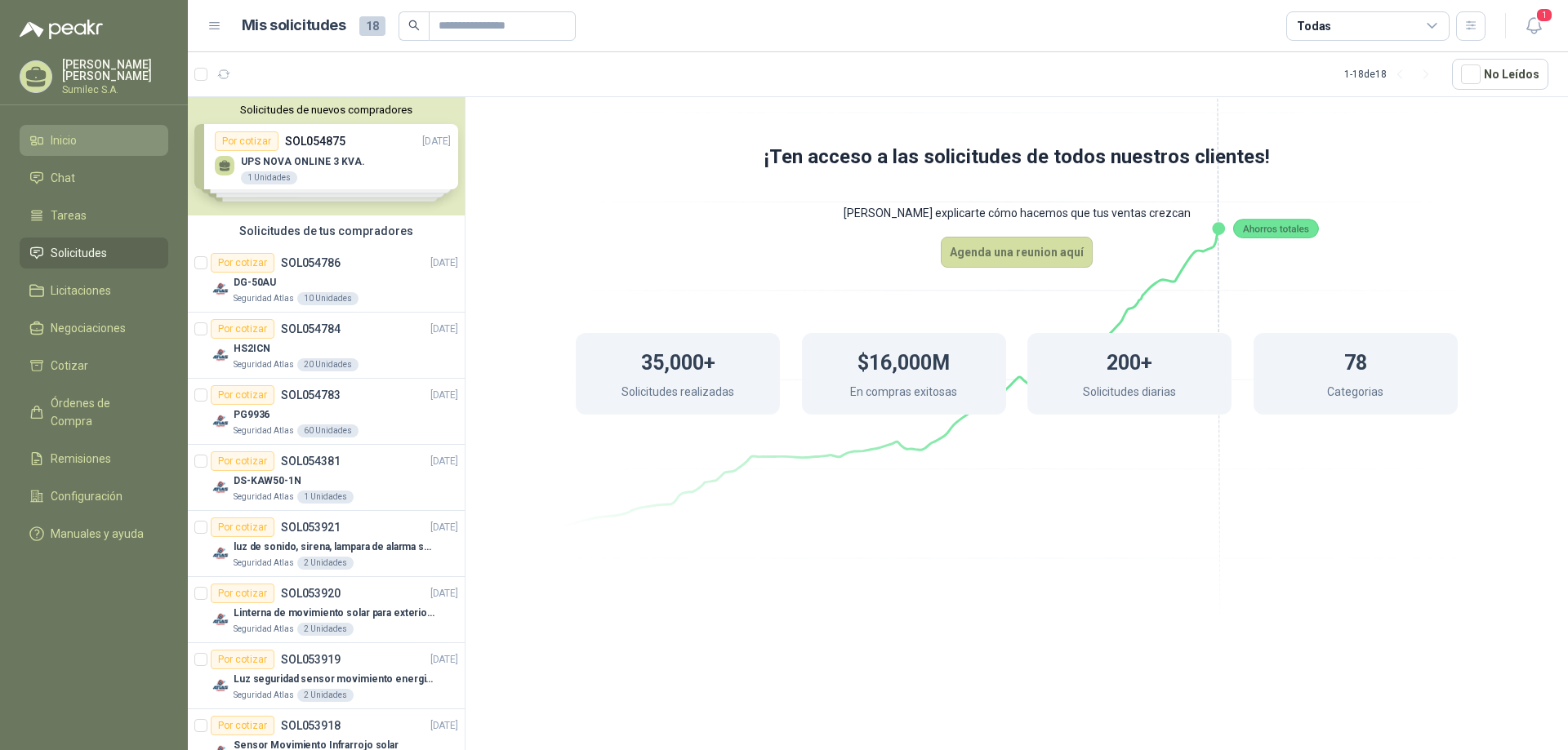
click at [59, 142] on span "Inicio" at bounding box center [63, 140] width 26 height 18
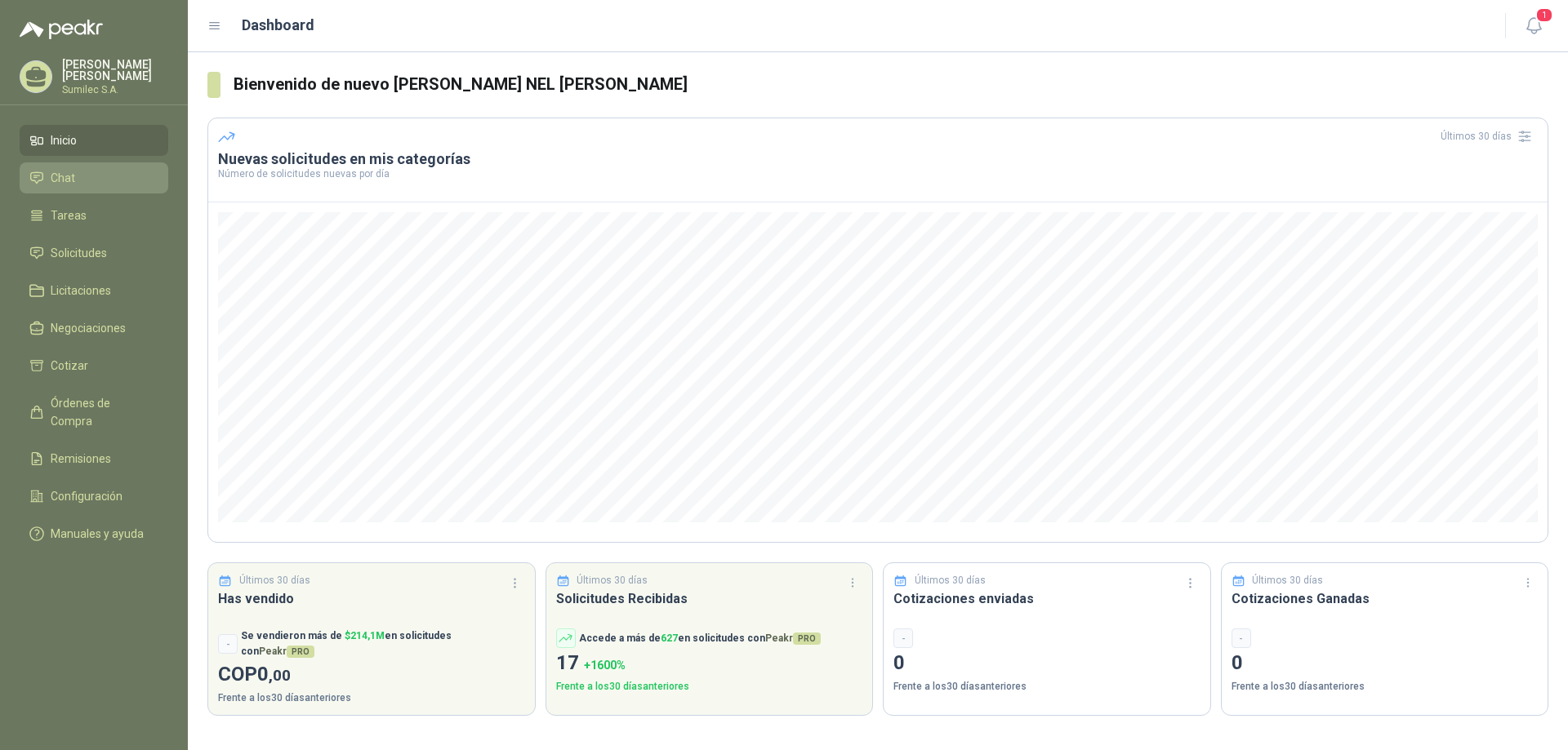
click at [67, 176] on span "Chat" at bounding box center [63, 178] width 25 height 18
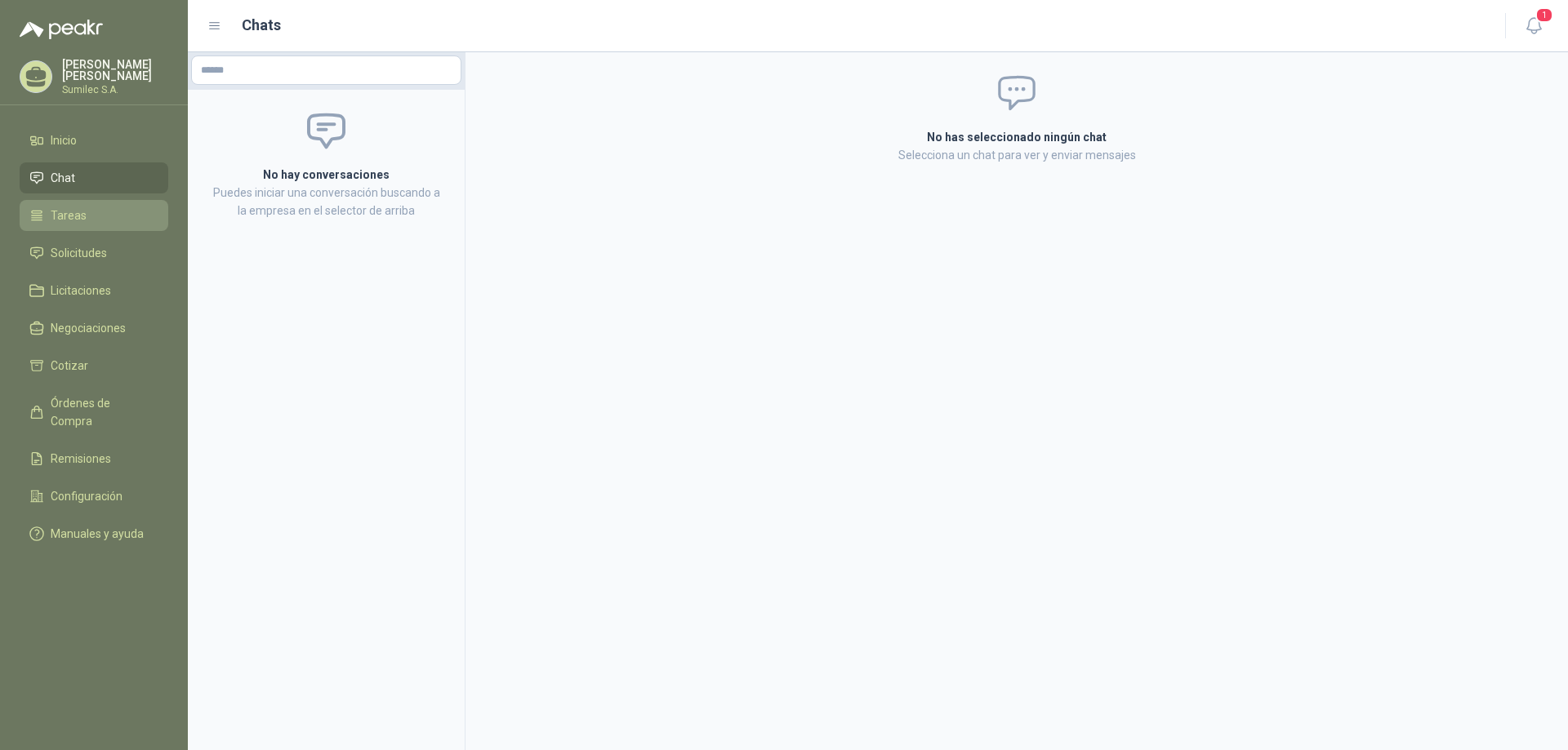
click at [67, 222] on span "Tareas" at bounding box center [68, 215] width 36 height 18
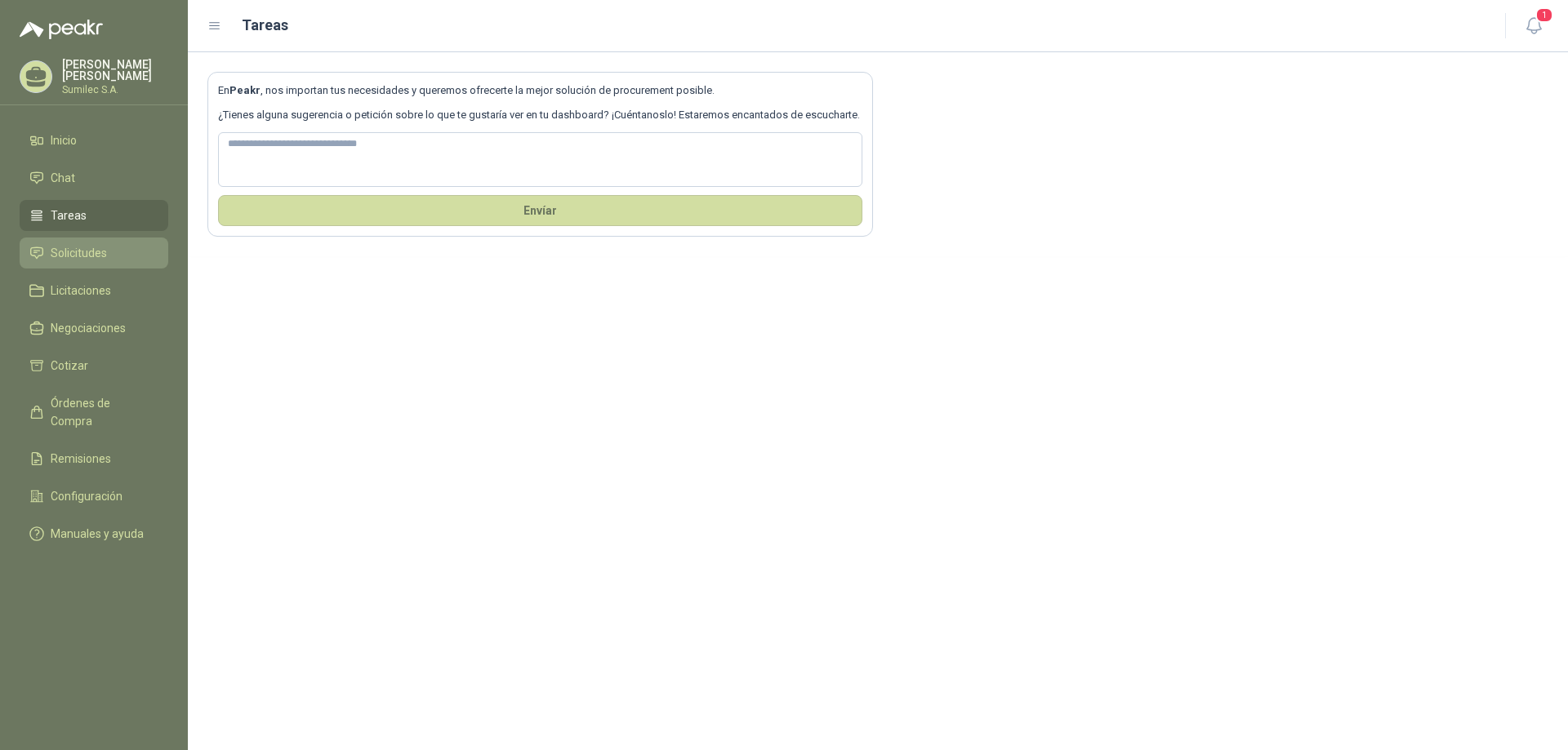
click at [67, 251] on span "Solicitudes" at bounding box center [79, 253] width 57 height 18
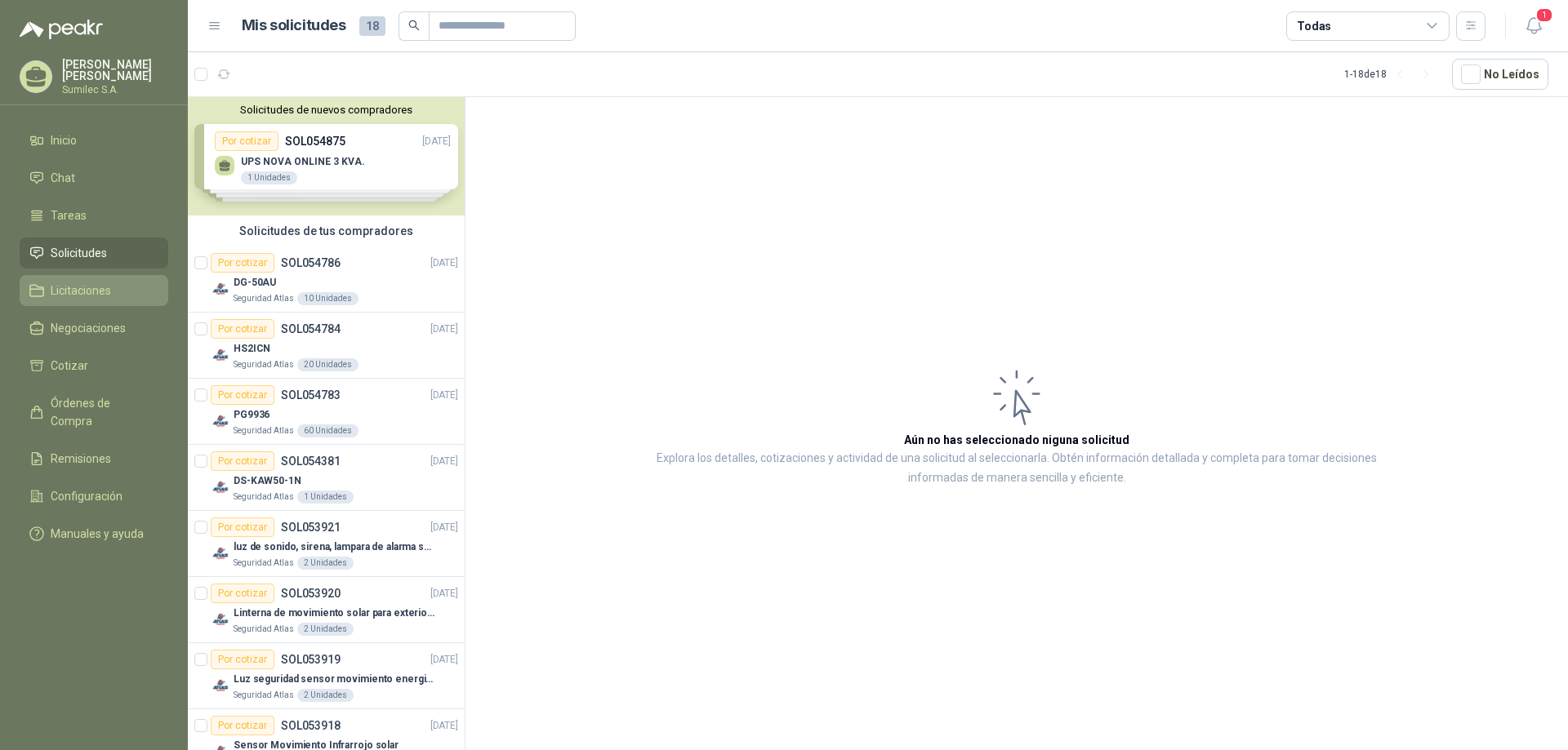
click at [61, 286] on span "Licitaciones" at bounding box center [81, 291] width 60 height 18
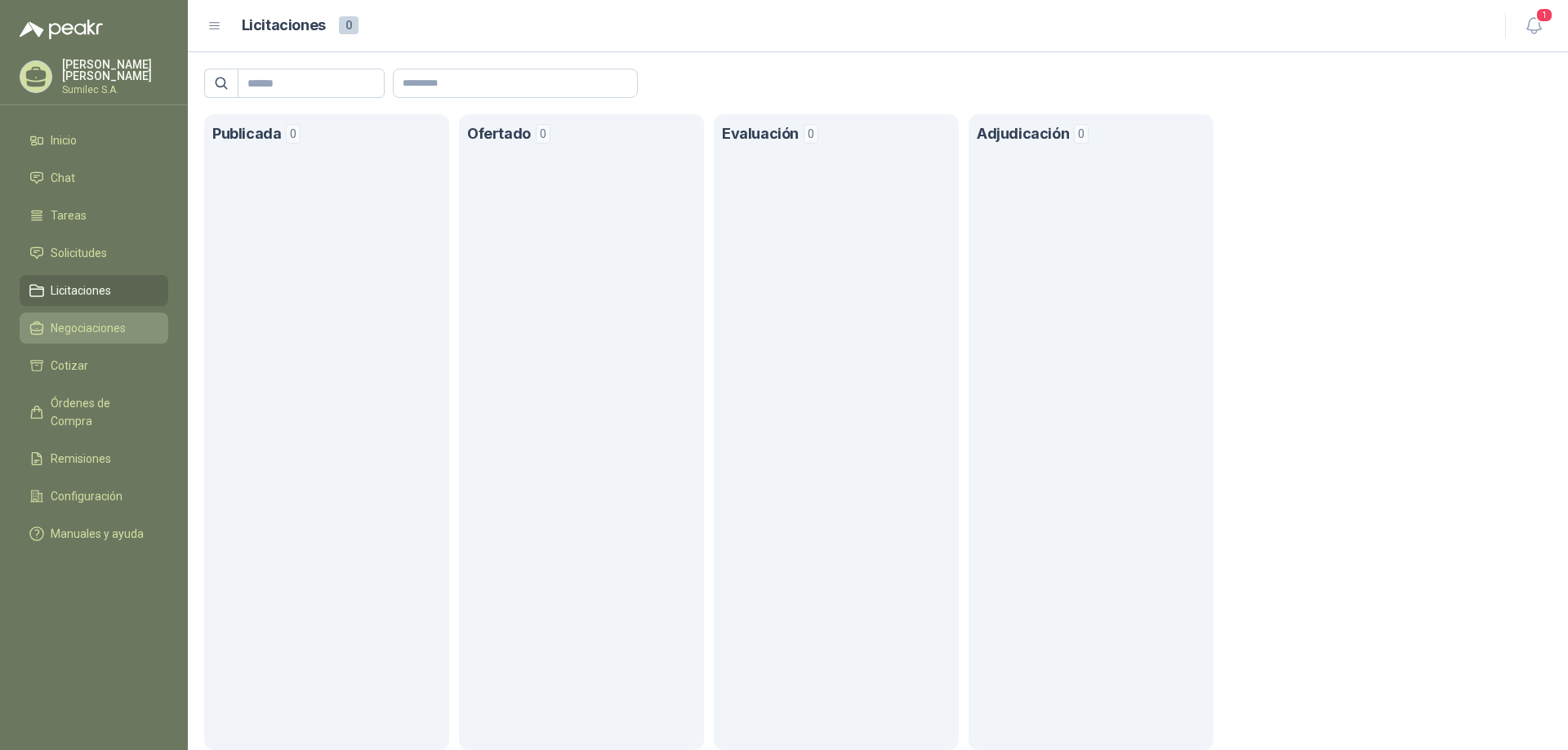
click at [75, 335] on span "Negociaciones" at bounding box center [88, 328] width 75 height 18
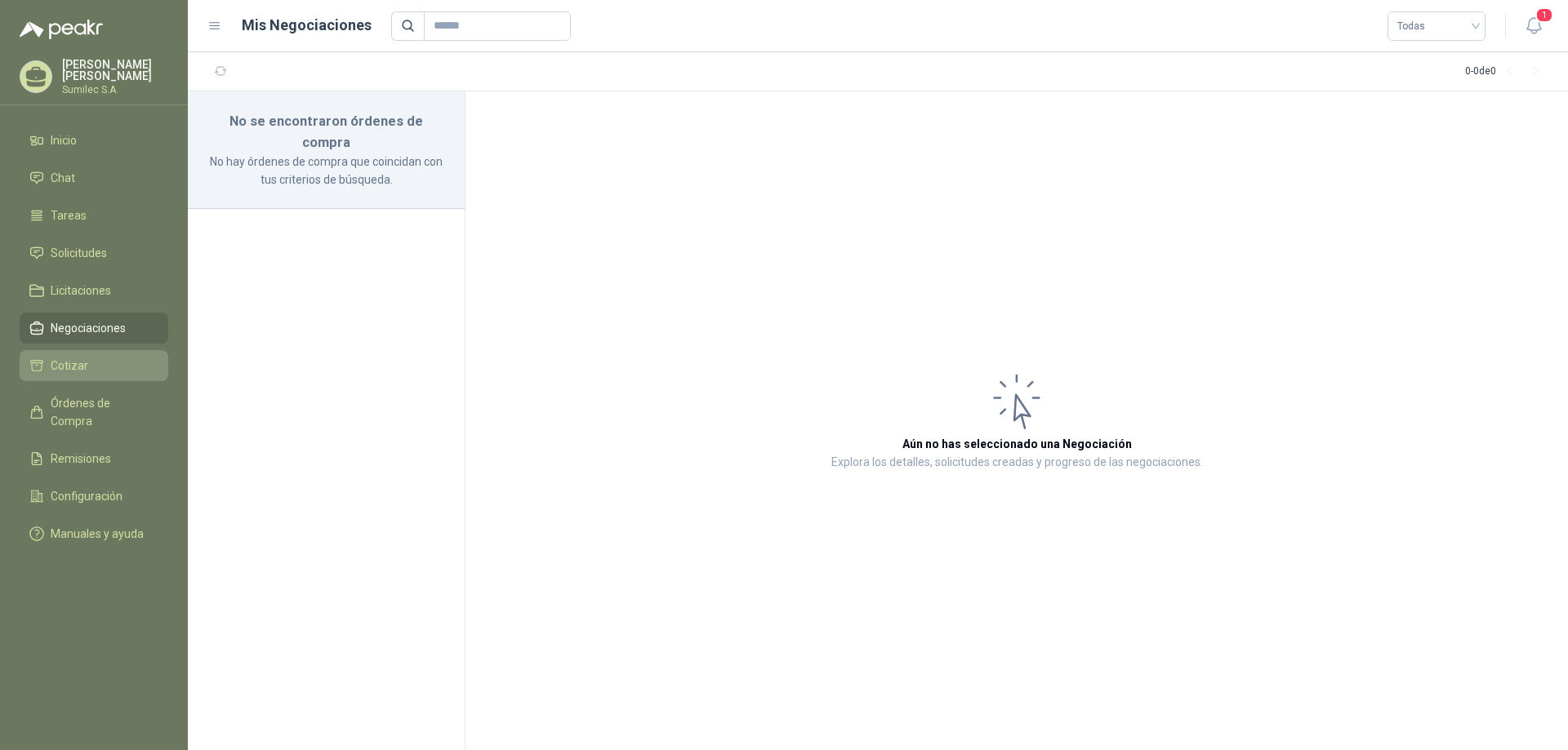
click at [66, 364] on span "Cotizar" at bounding box center [69, 365] width 37 height 18
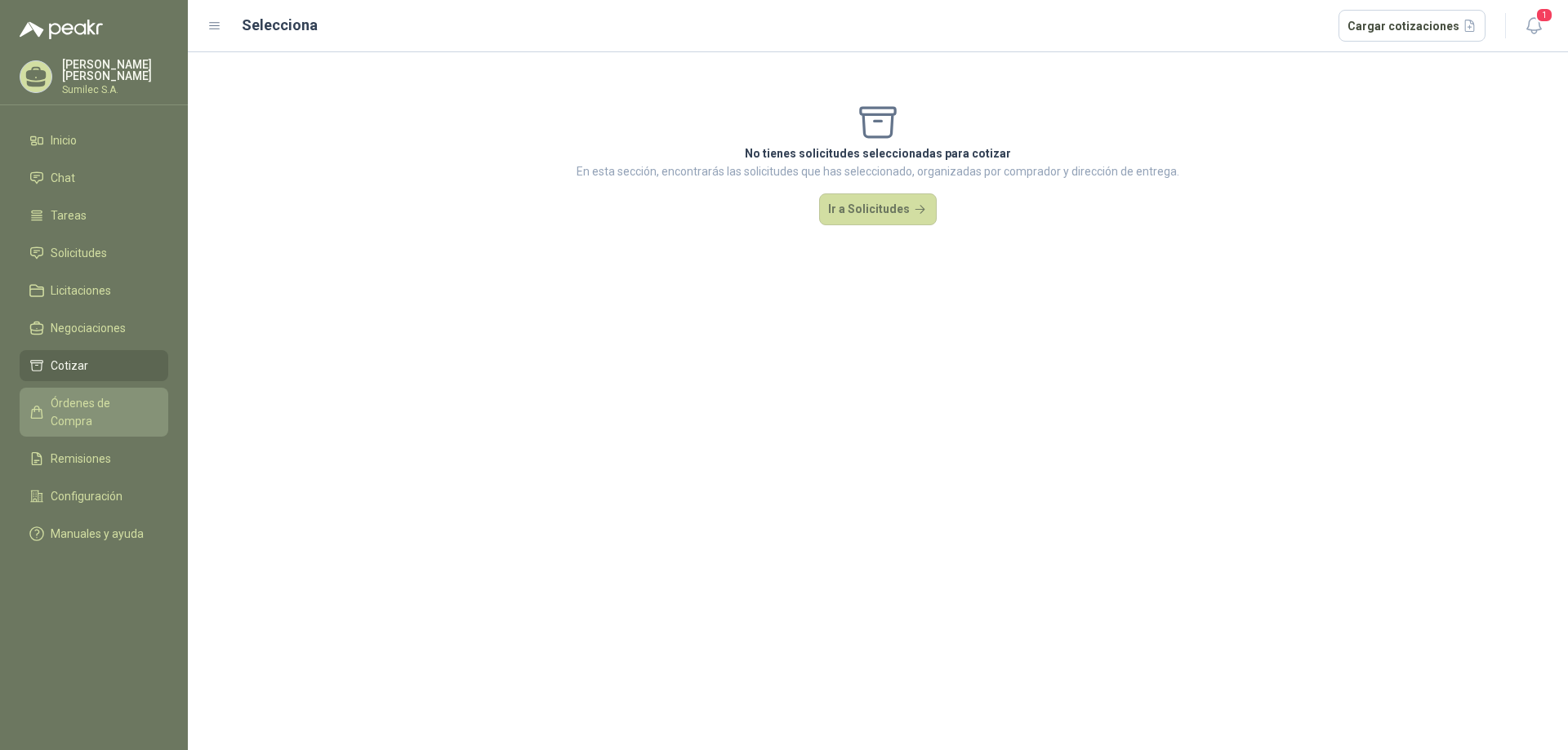
click at [67, 401] on span "Órdenes de Compra" at bounding box center [101, 412] width 102 height 36
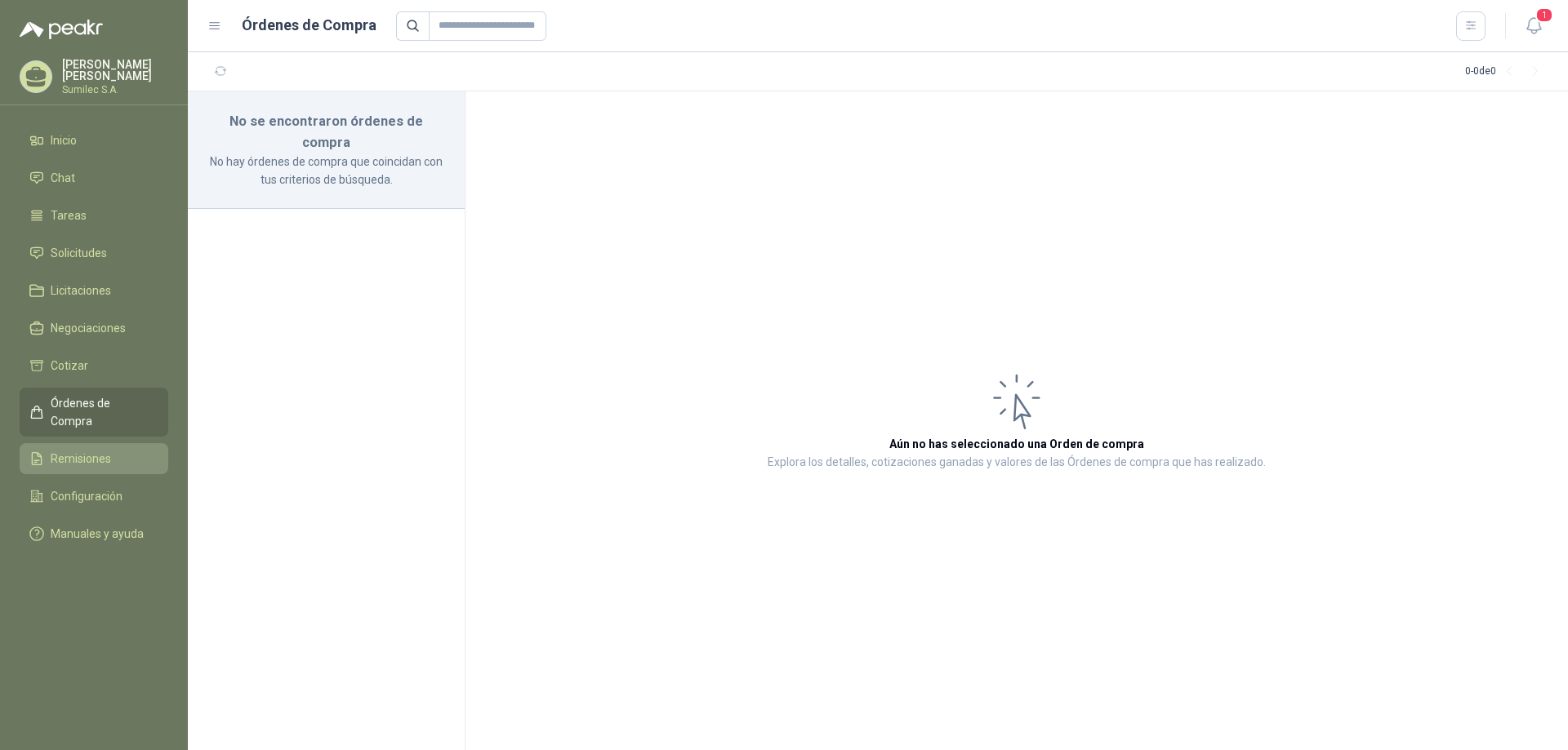
click at [75, 449] on span "Remisiones" at bounding box center [81, 458] width 60 height 18
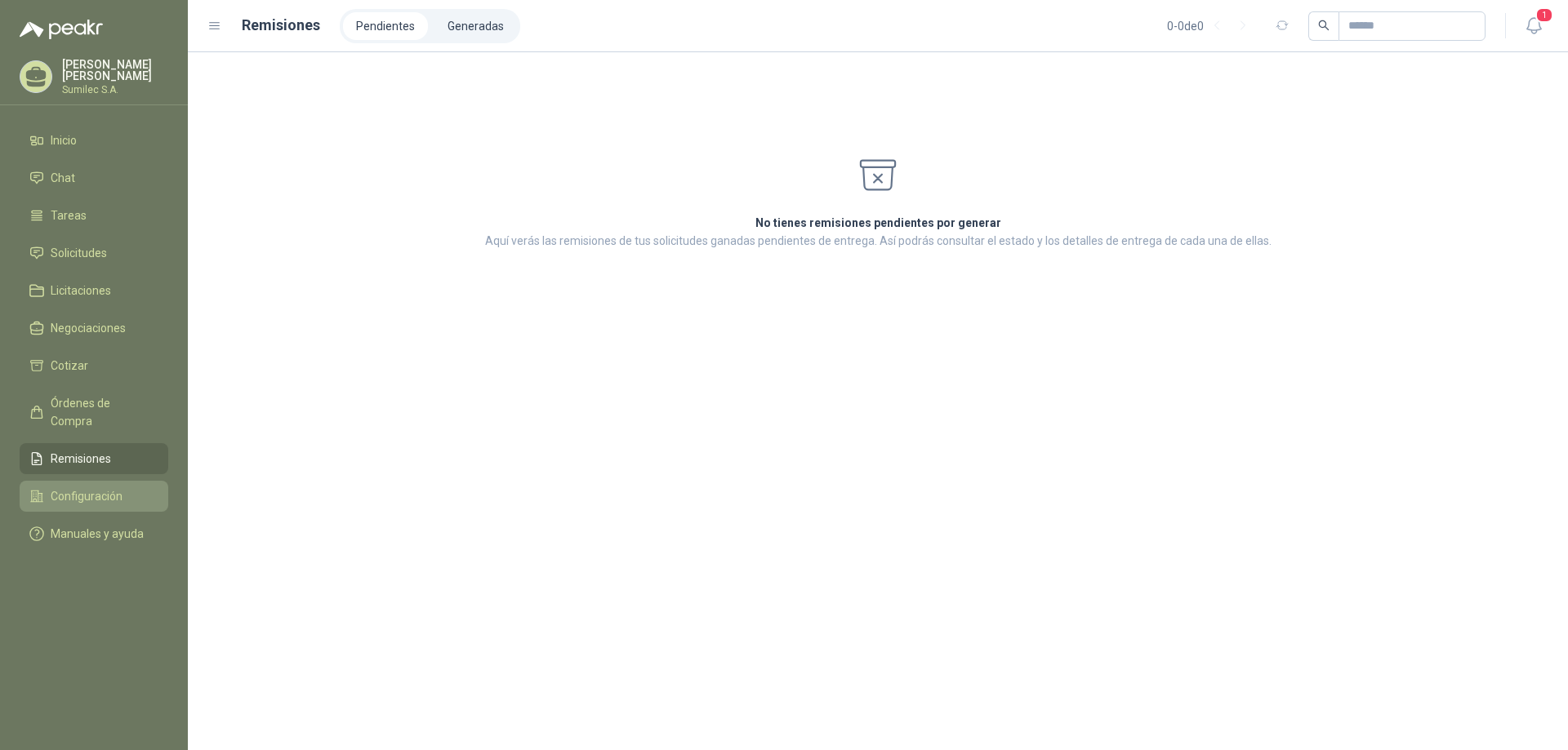
click at [67, 488] on span "Configuración" at bounding box center [86, 496] width 72 height 18
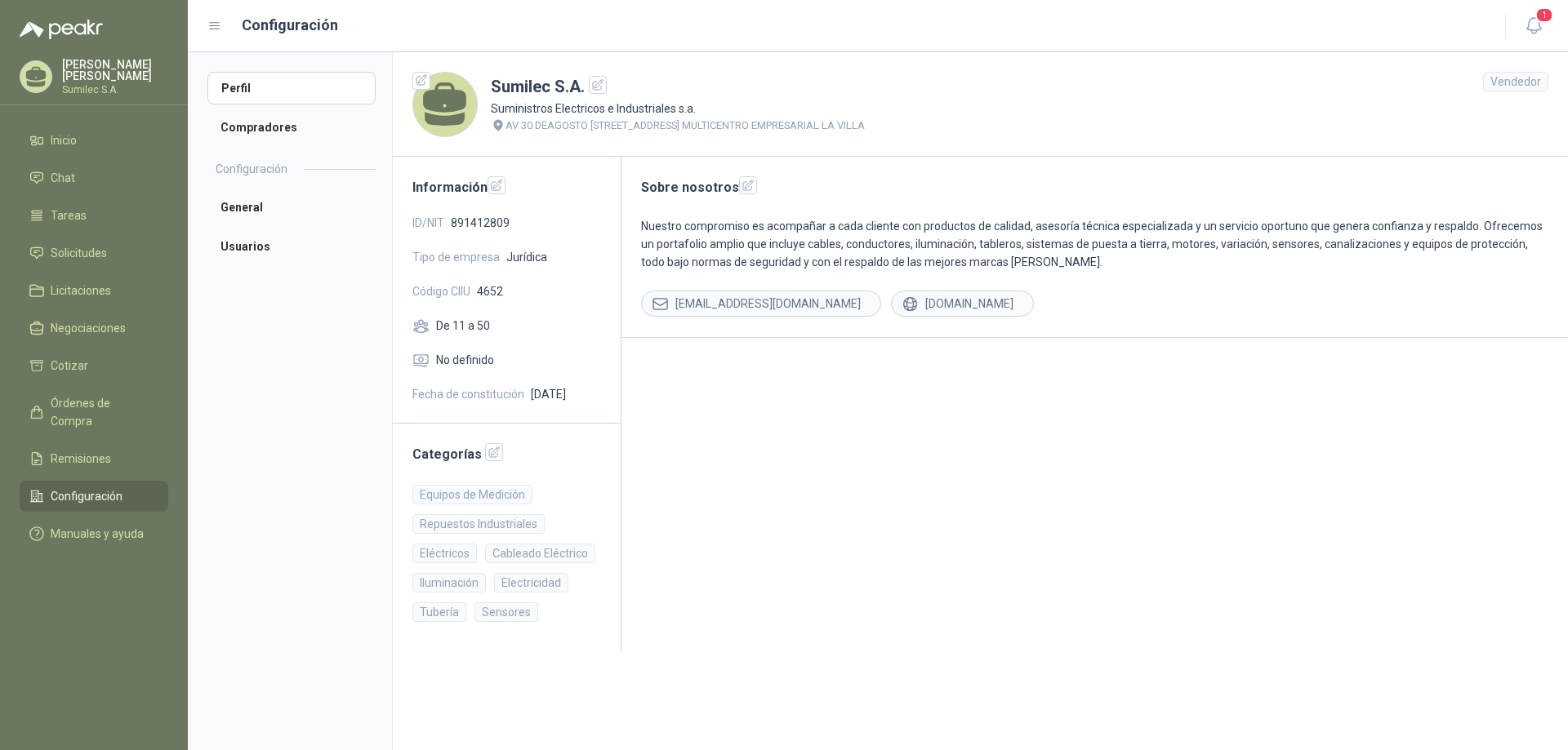
click at [36, 74] on icon at bounding box center [35, 74] width 20 height 14
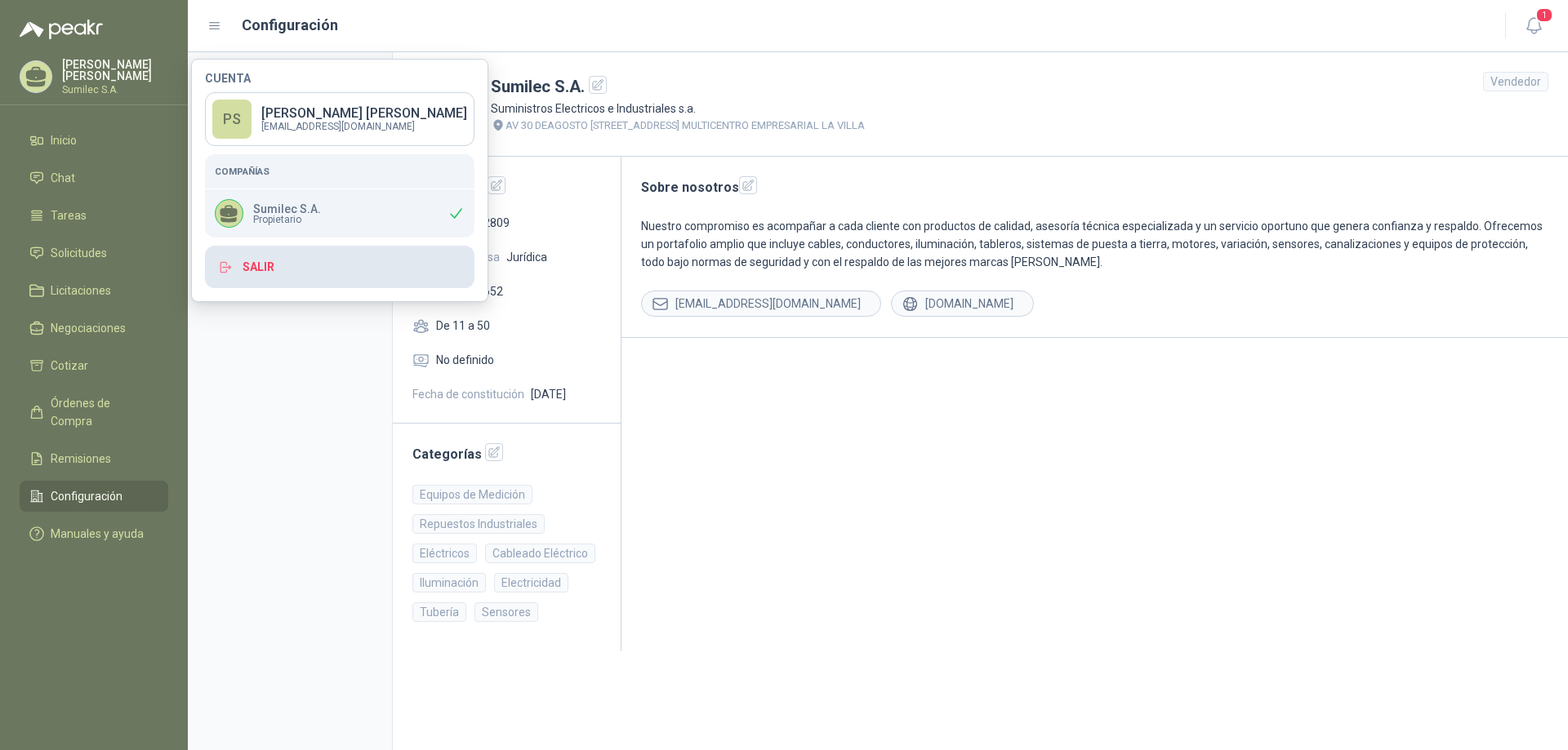
click at [229, 266] on icon "button" at bounding box center [225, 268] width 15 height 15
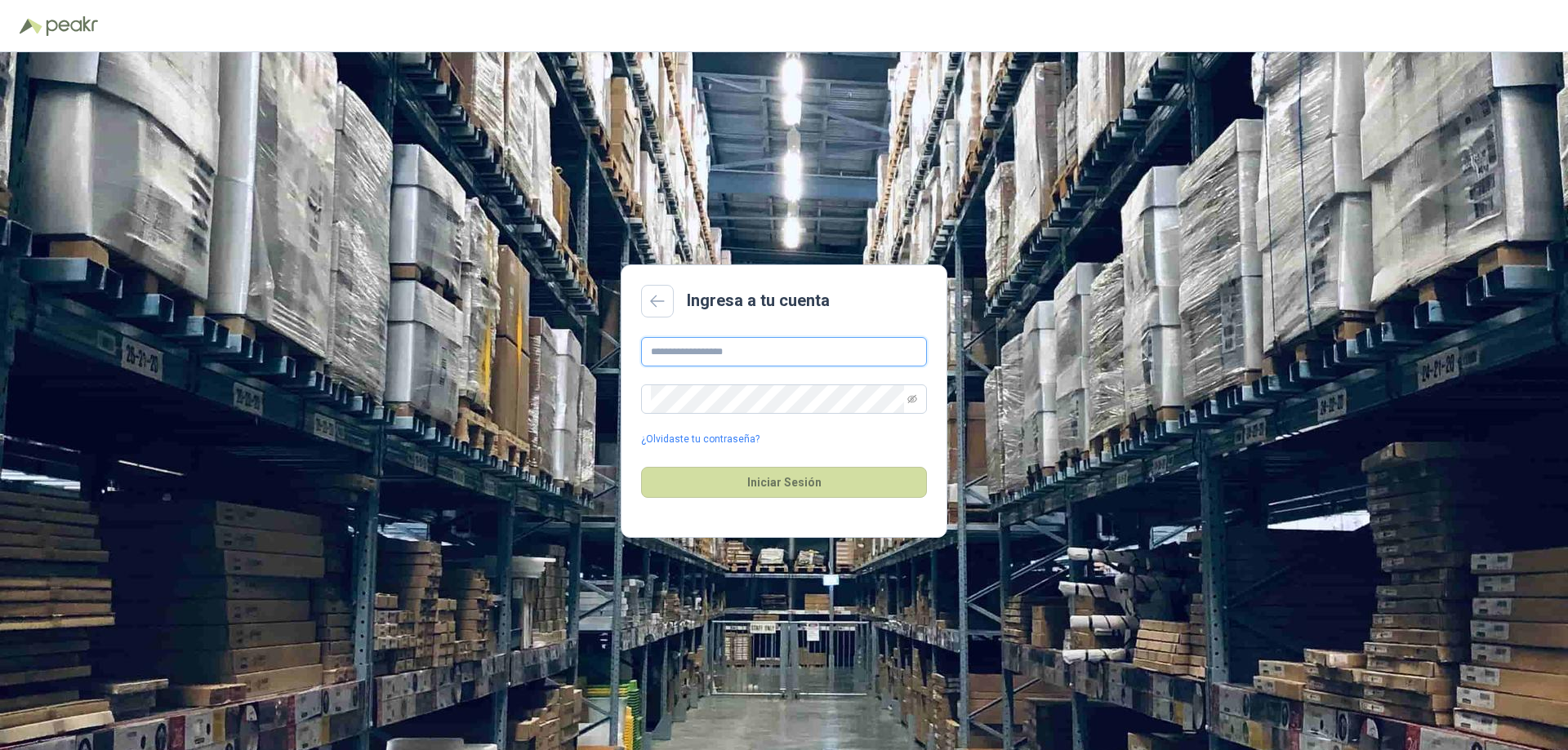
type input "**********"
